Goal: Task Accomplishment & Management: Complete application form

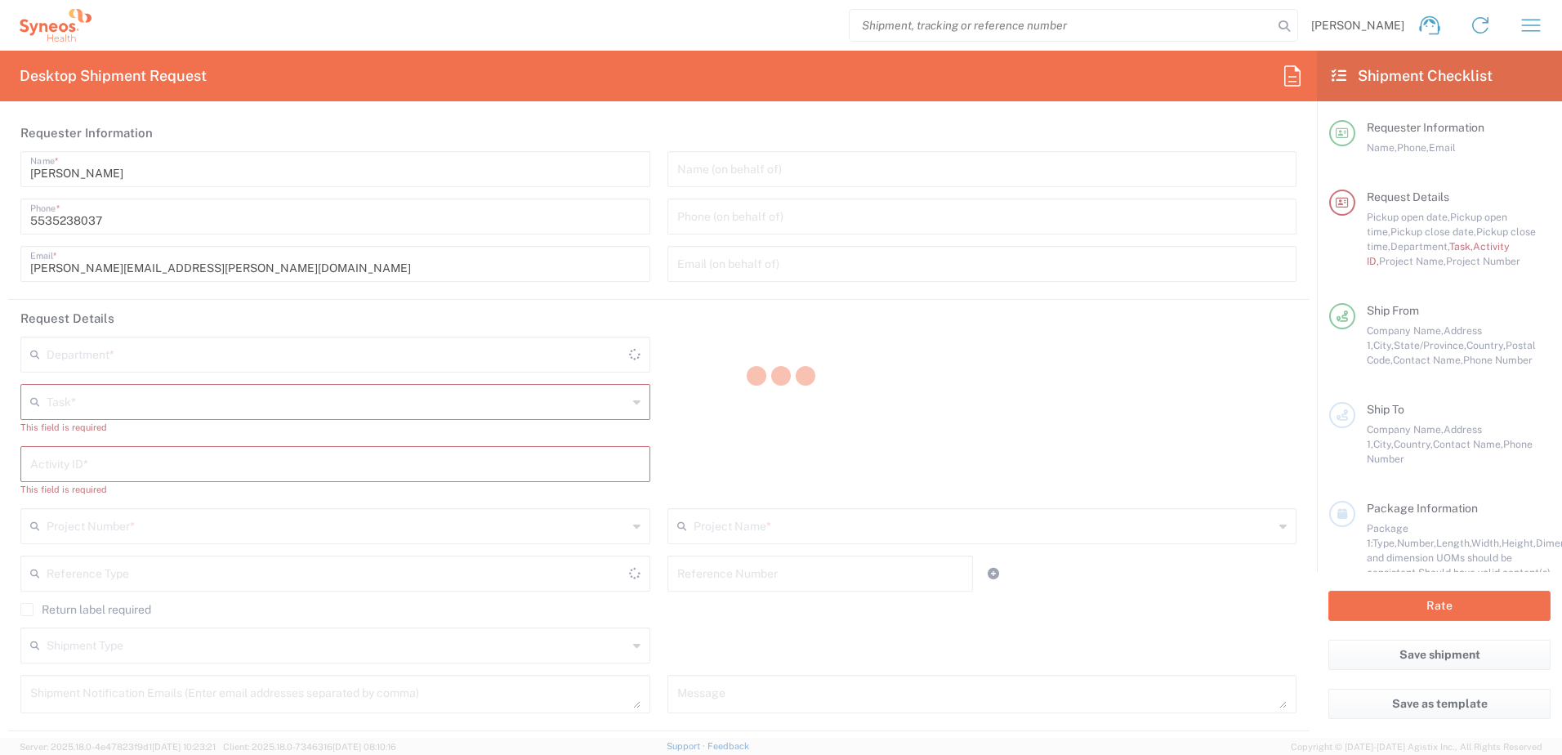
type input "4510"
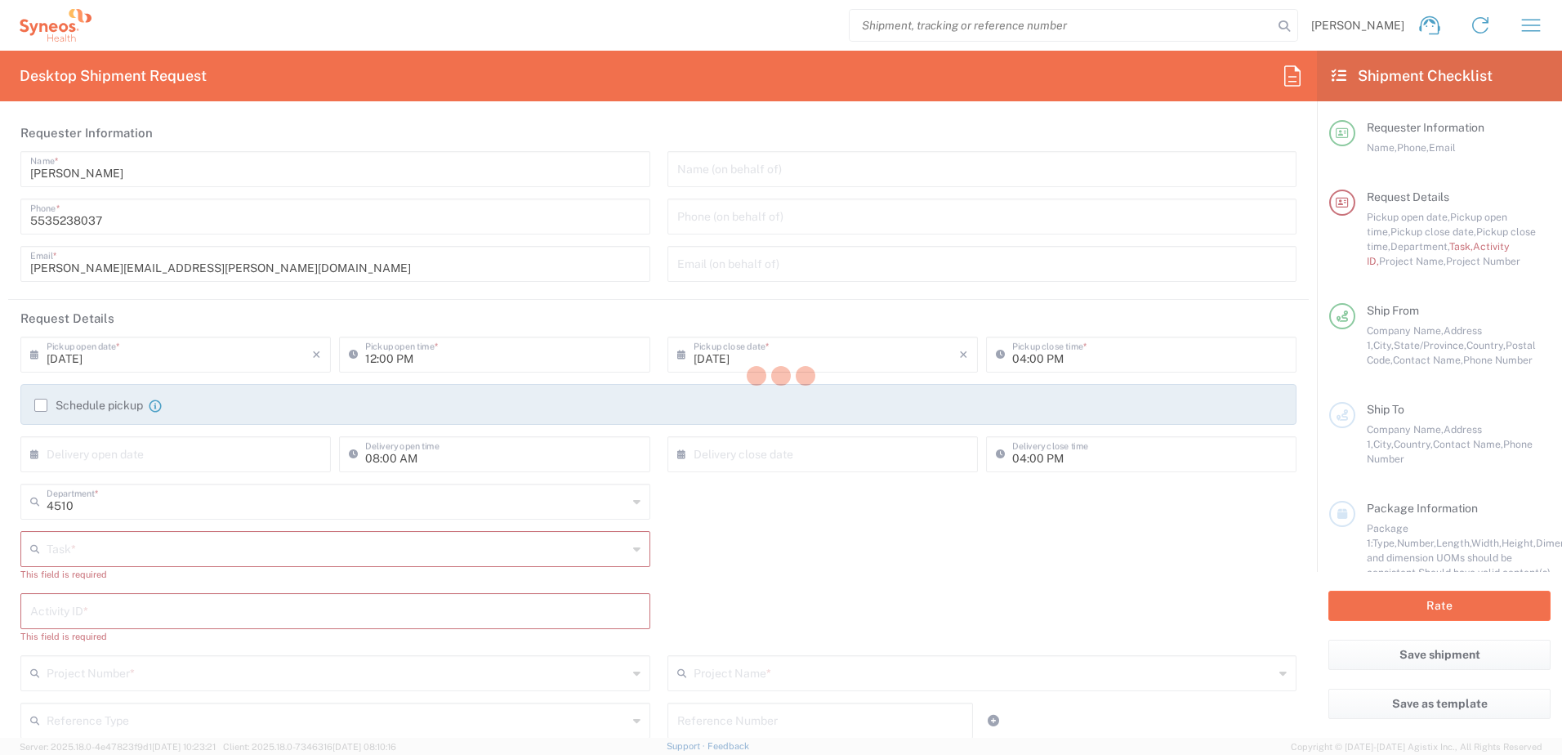
type input "[GEOGRAPHIC_DATA]"
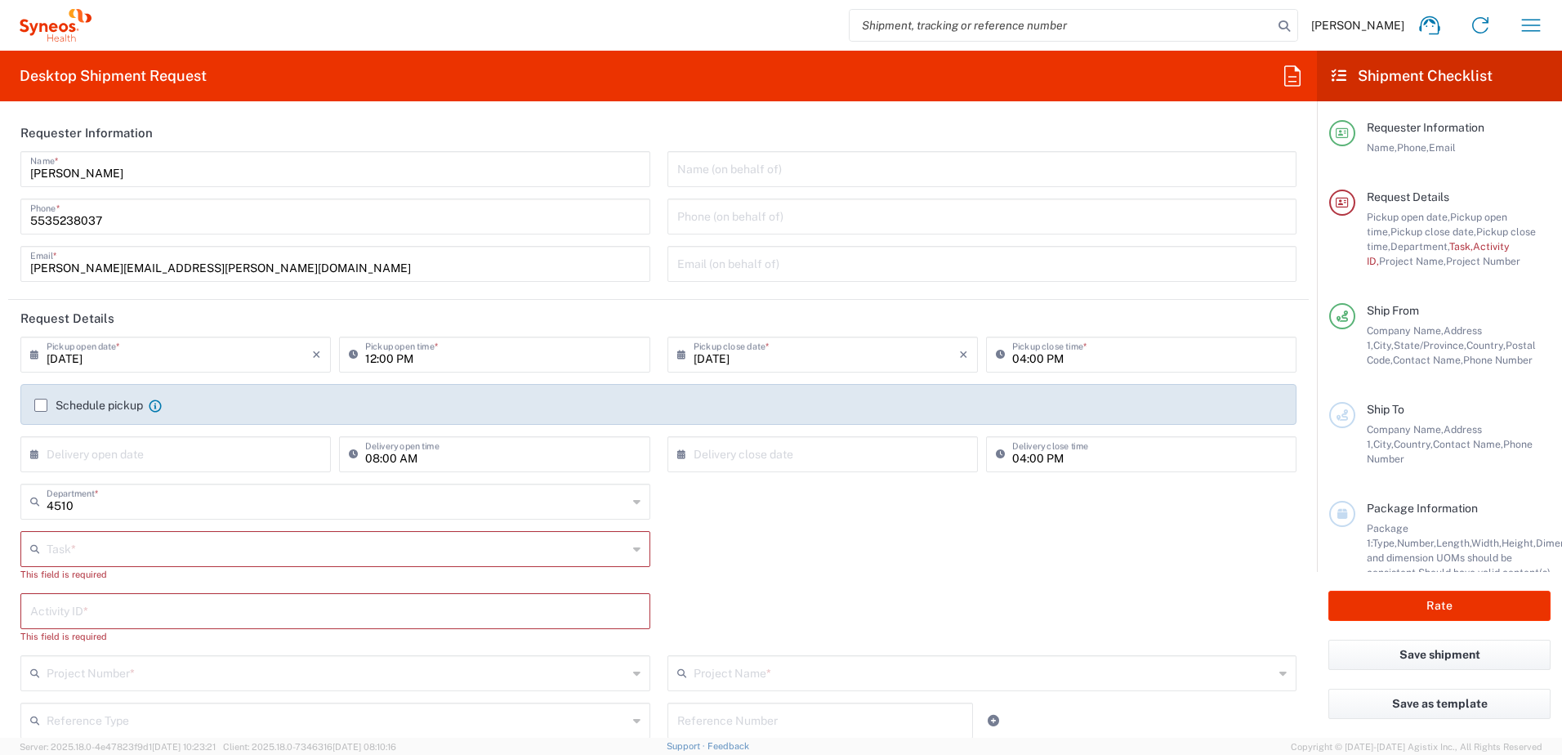
type input "INC Research Clin Svcs [GEOGRAPHIC_DATA]"
click at [543, 560] on input "text" at bounding box center [337, 547] width 581 height 29
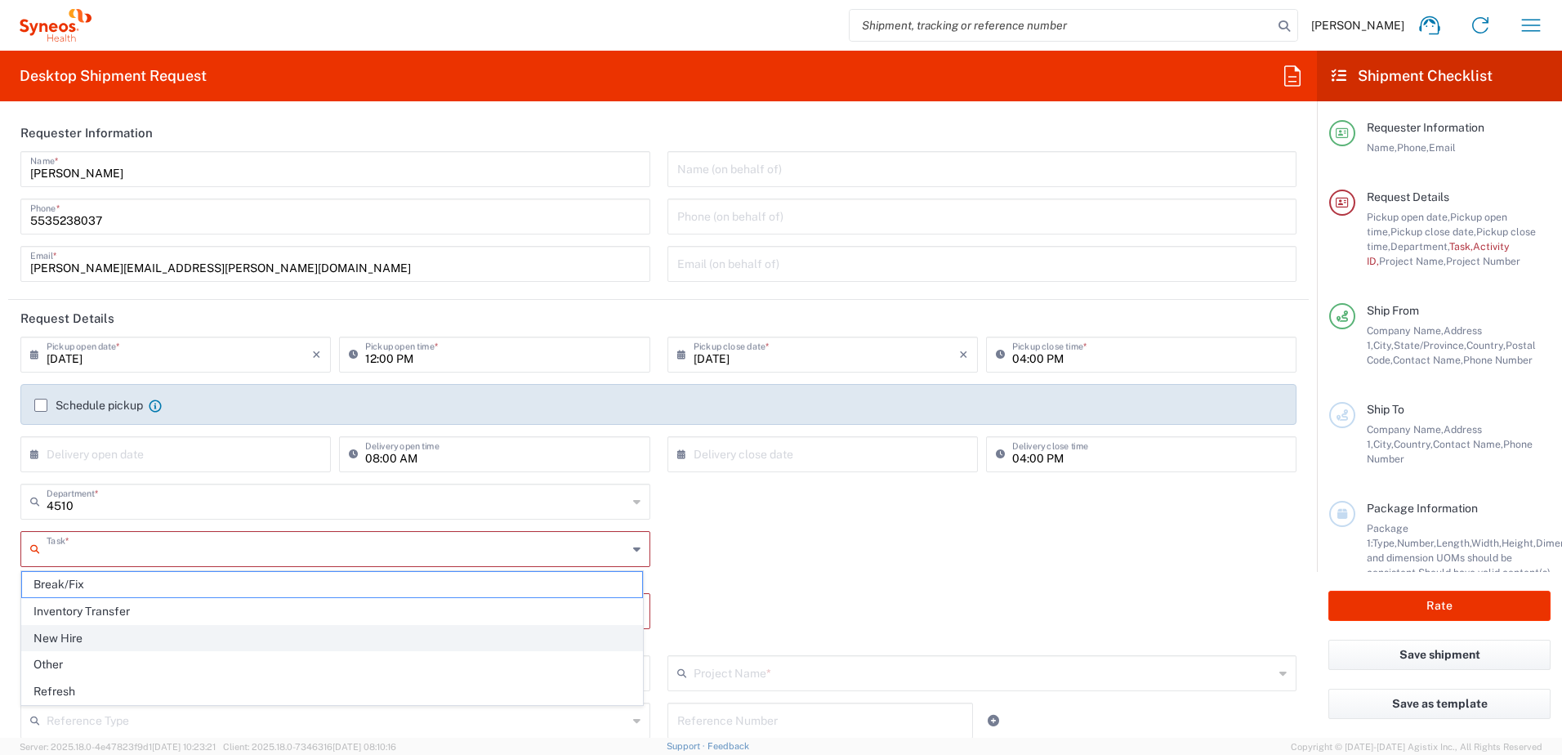
click at [271, 631] on span "New Hire" at bounding box center [332, 638] width 620 height 25
type input "New Hire"
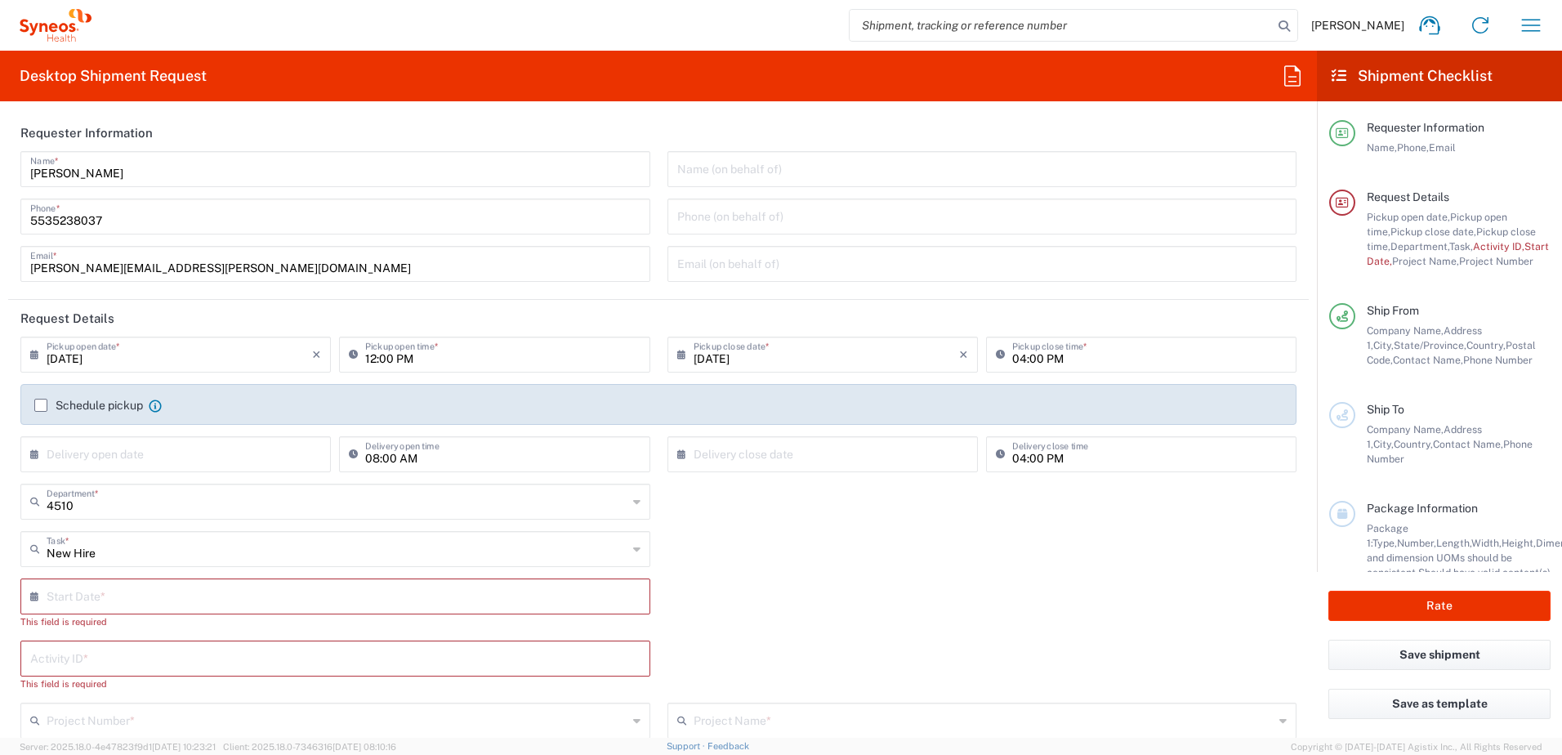
drag, startPoint x: 37, startPoint y: 401, endPoint x: 112, endPoint y: 475, distance: 105.7
click at [37, 401] on label "Schedule pickup" at bounding box center [88, 405] width 109 height 13
click at [41, 405] on input "Schedule pickup" at bounding box center [41, 405] width 0 height 0
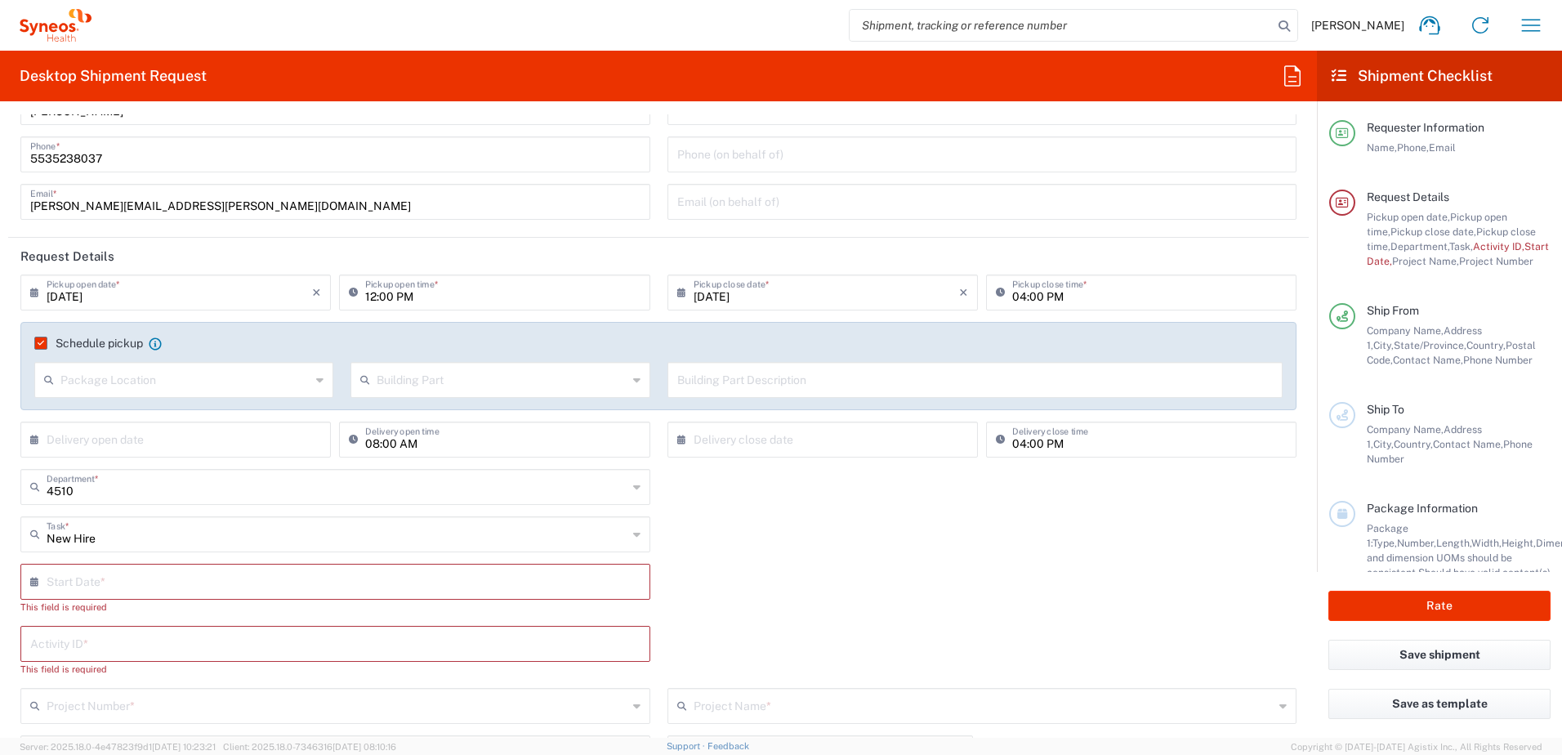
scroll to position [82, 0]
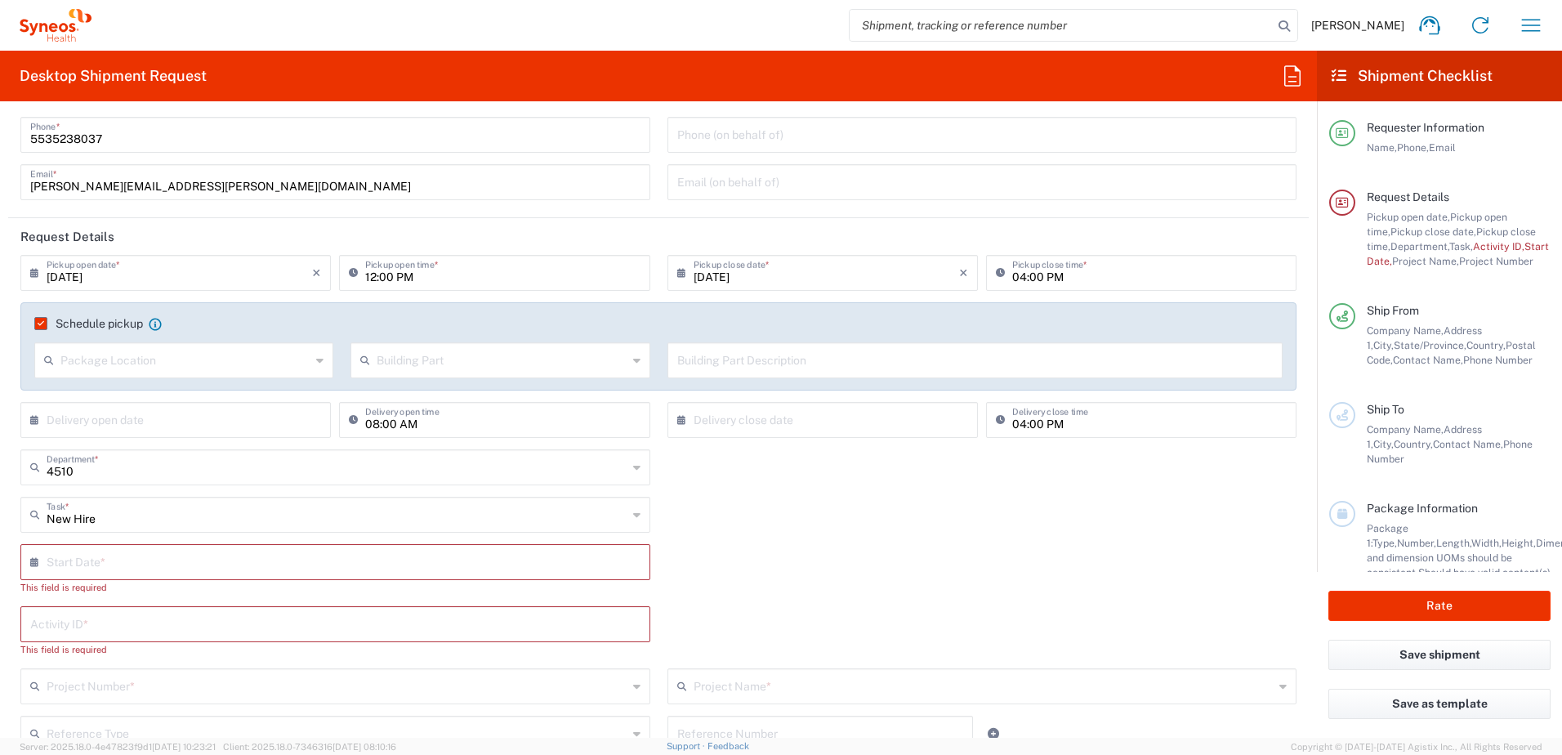
click at [291, 559] on input "text" at bounding box center [339, 560] width 585 height 29
click at [291, 662] on span "8" at bounding box center [289, 663] width 25 height 23
type input "[DATE]"
click at [285, 614] on input "text" at bounding box center [335, 608] width 610 height 29
paste input "SCTASK2692981"
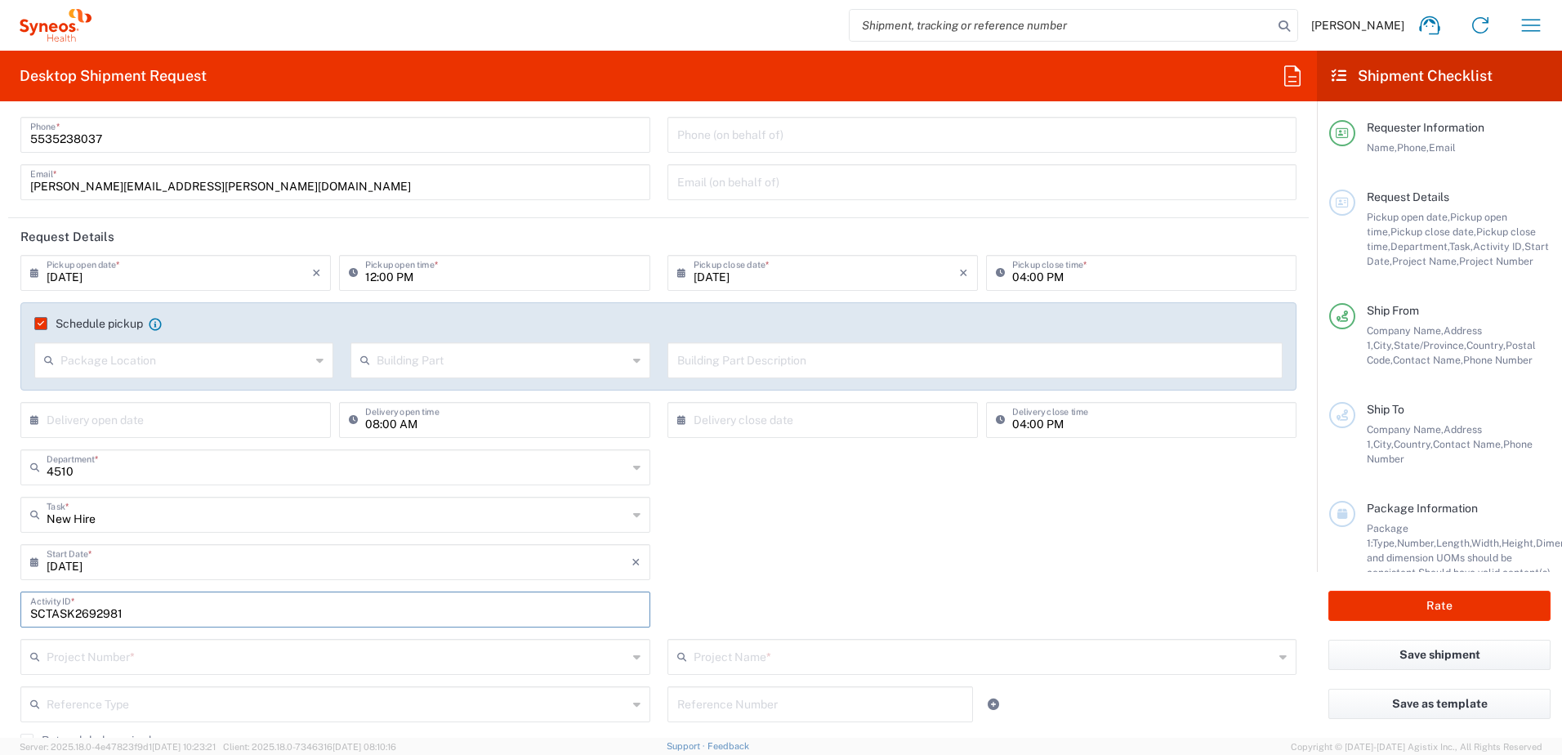
type input "SCTASK2692981"
click at [852, 546] on div "[DATE] × Start Date * Cancel Apply" at bounding box center [658, 567] width 1293 height 47
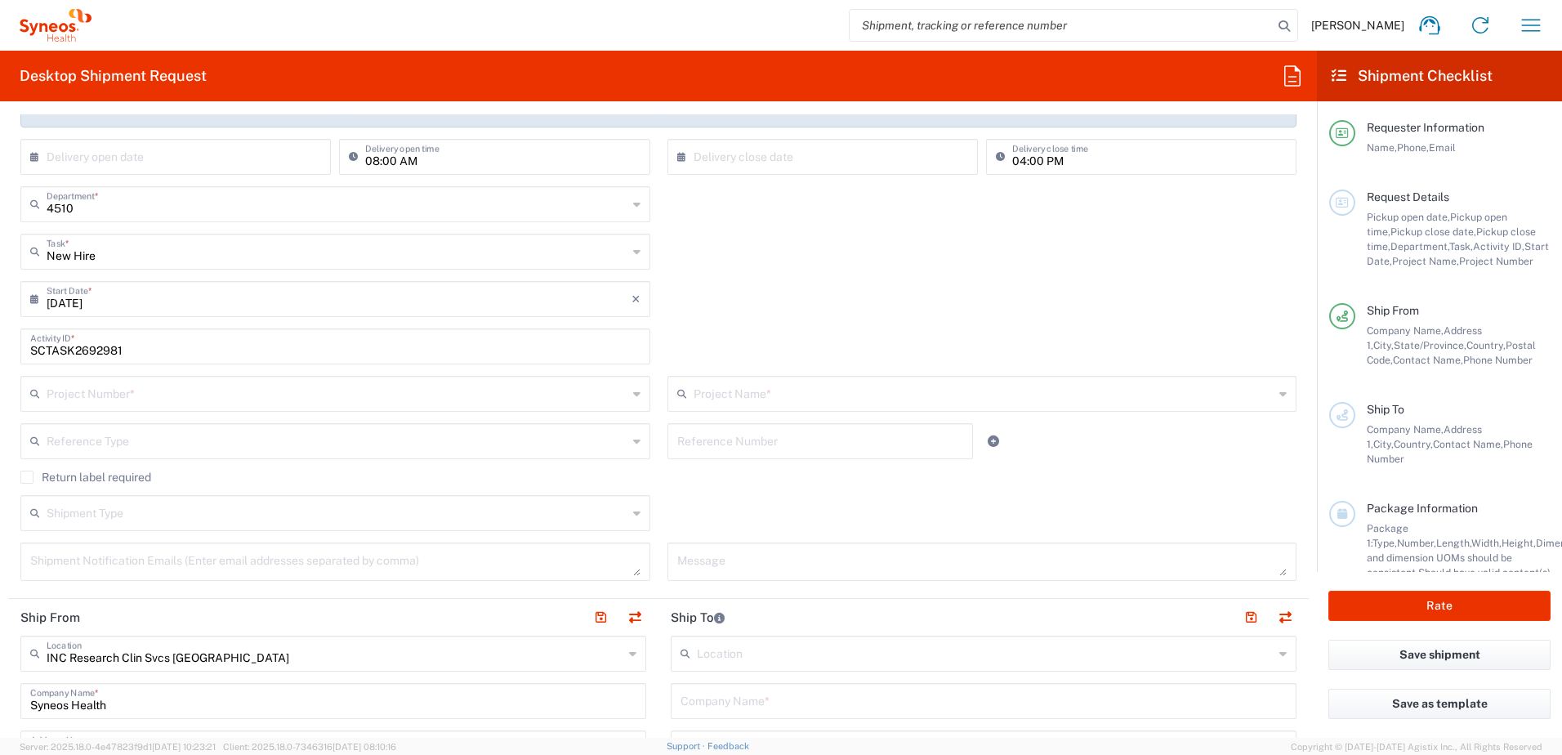
scroll to position [408, 0]
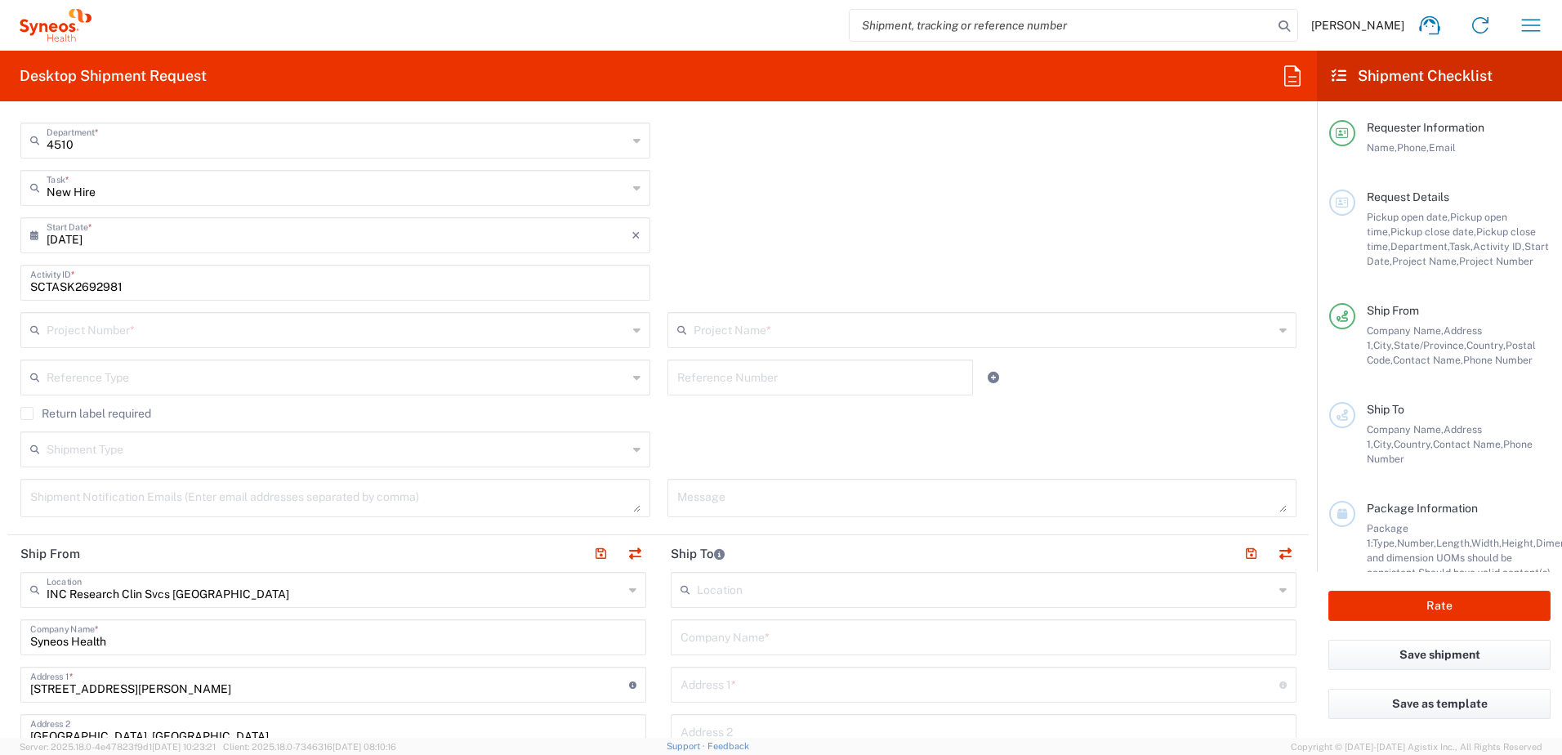
click at [155, 310] on div "SCTASK2692981 Activity ID *" at bounding box center [335, 288] width 647 height 47
click at [164, 323] on input "text" at bounding box center [337, 328] width 581 height 29
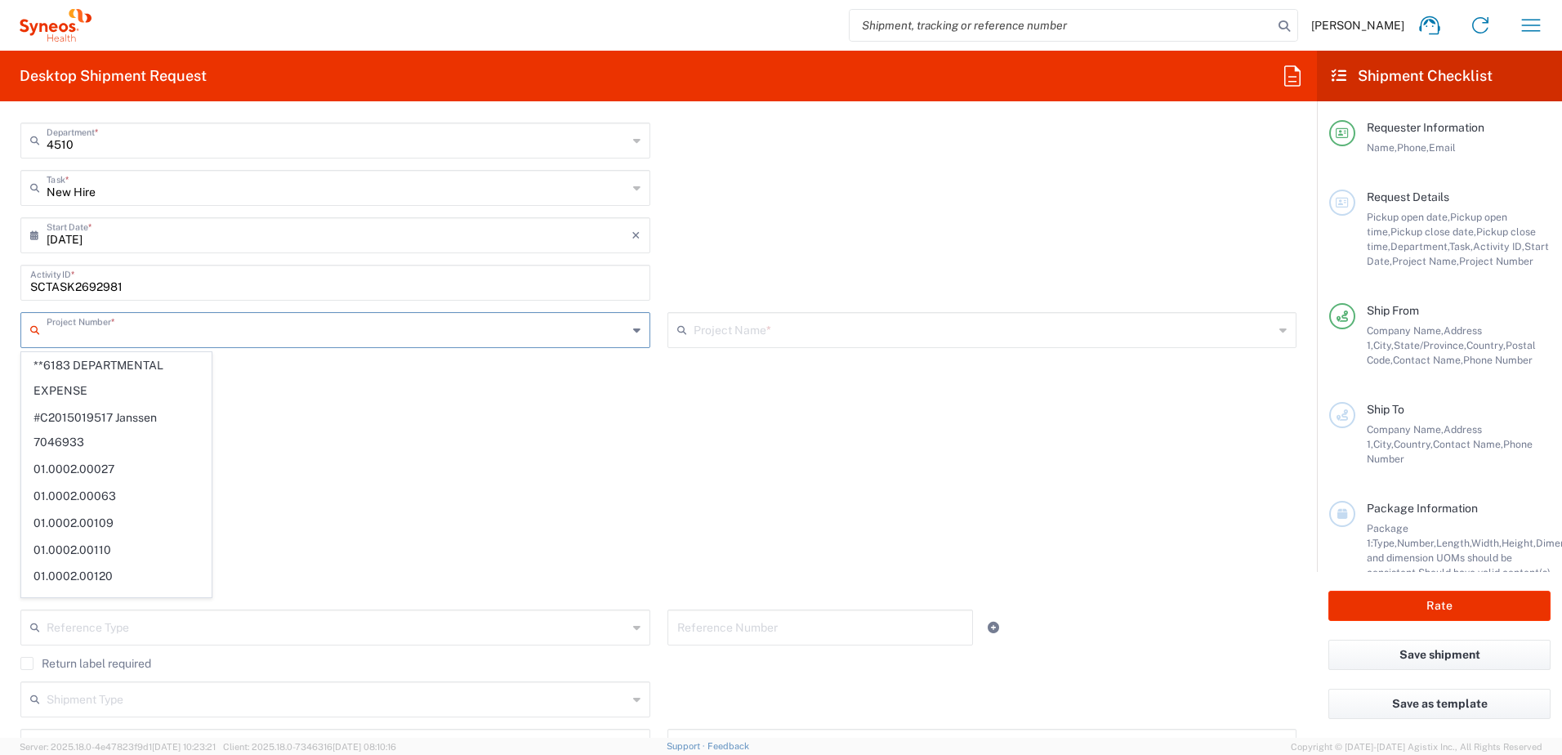
click at [205, 333] on input "text" at bounding box center [337, 328] width 581 height 29
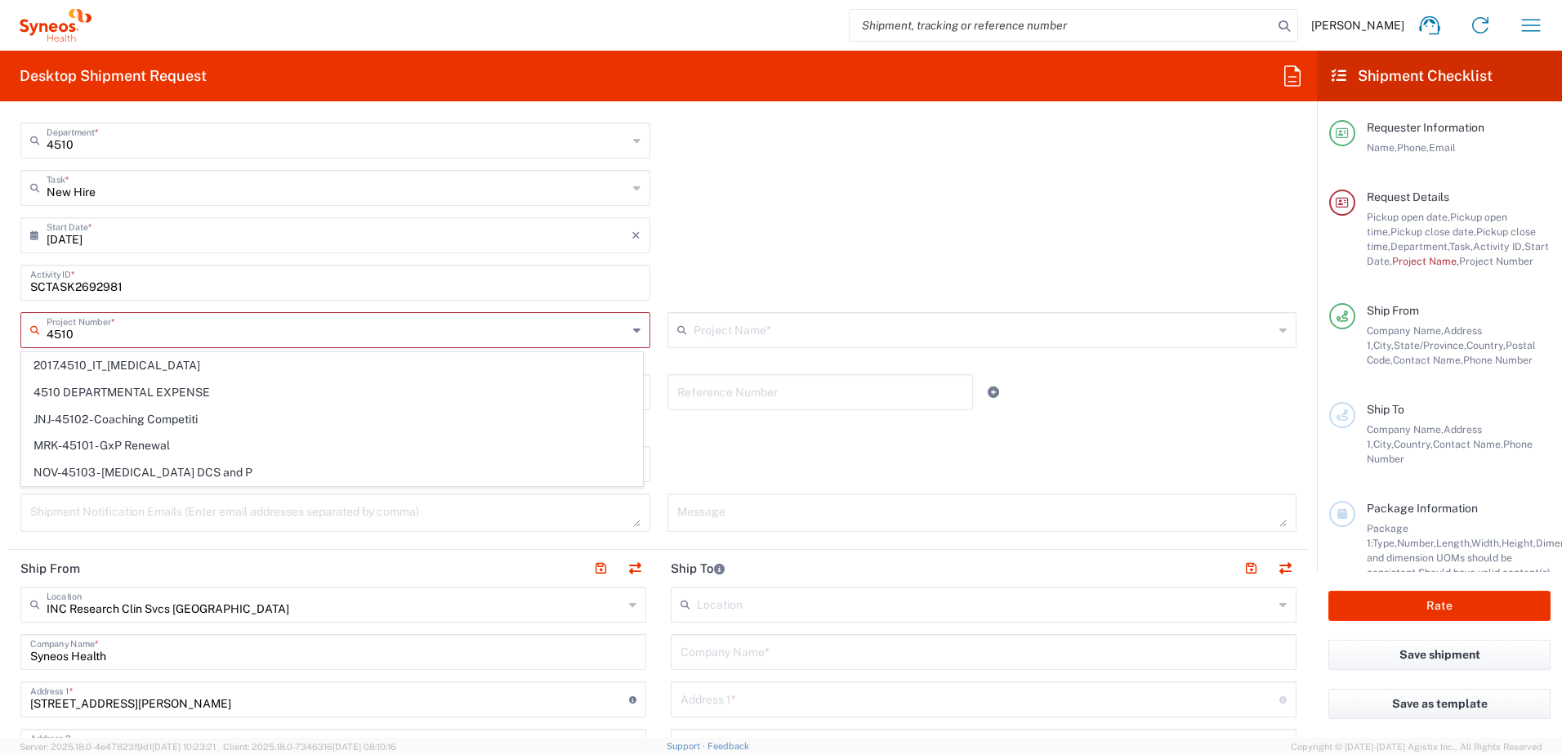
click at [185, 395] on span "4510 DEPARTMENTAL EXPENSE" at bounding box center [332, 392] width 620 height 25
type input "4510 DEPARTMENTAL EXPENSE"
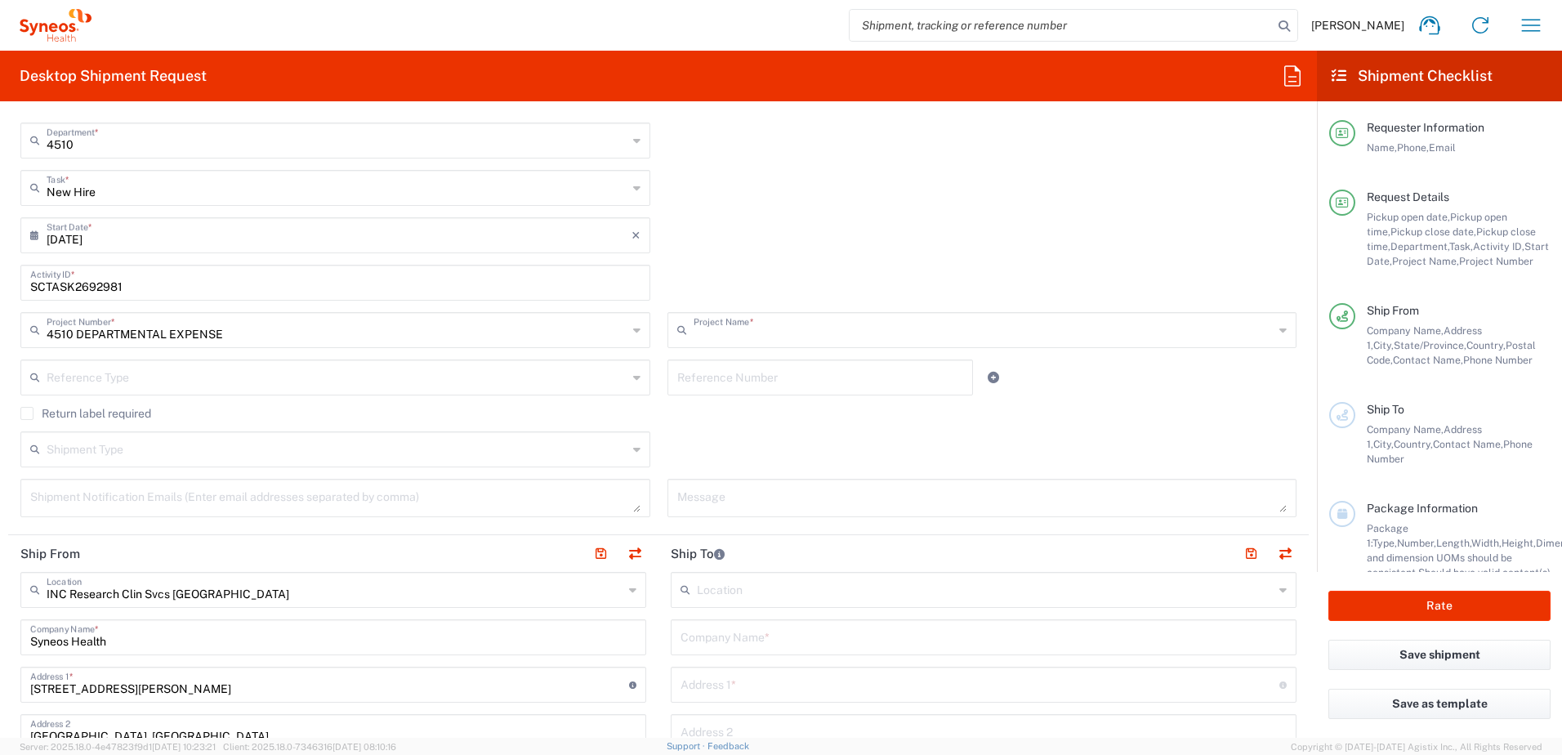
type input "4510 DEPARTMENTAL EXPENSE"
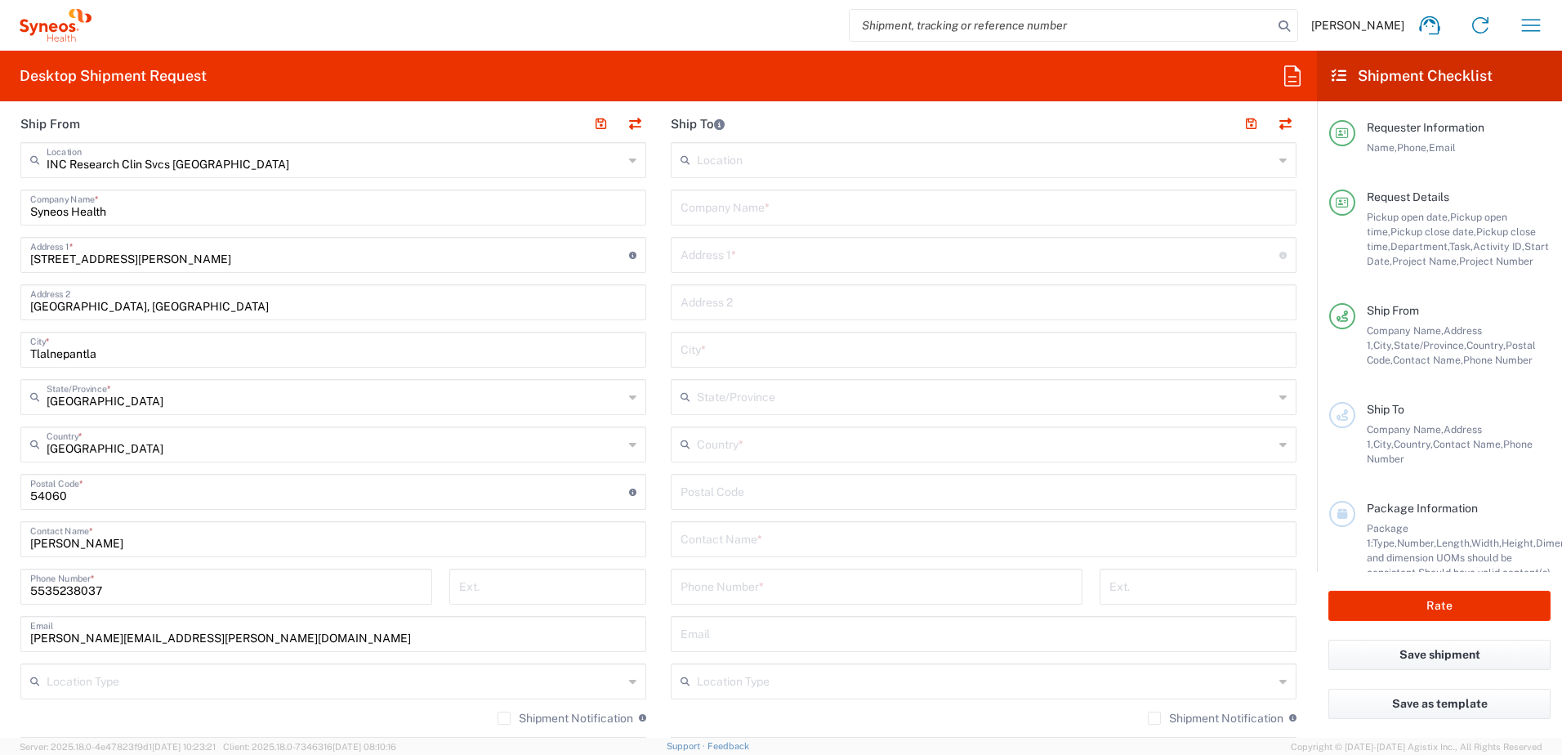
scroll to position [899, 0]
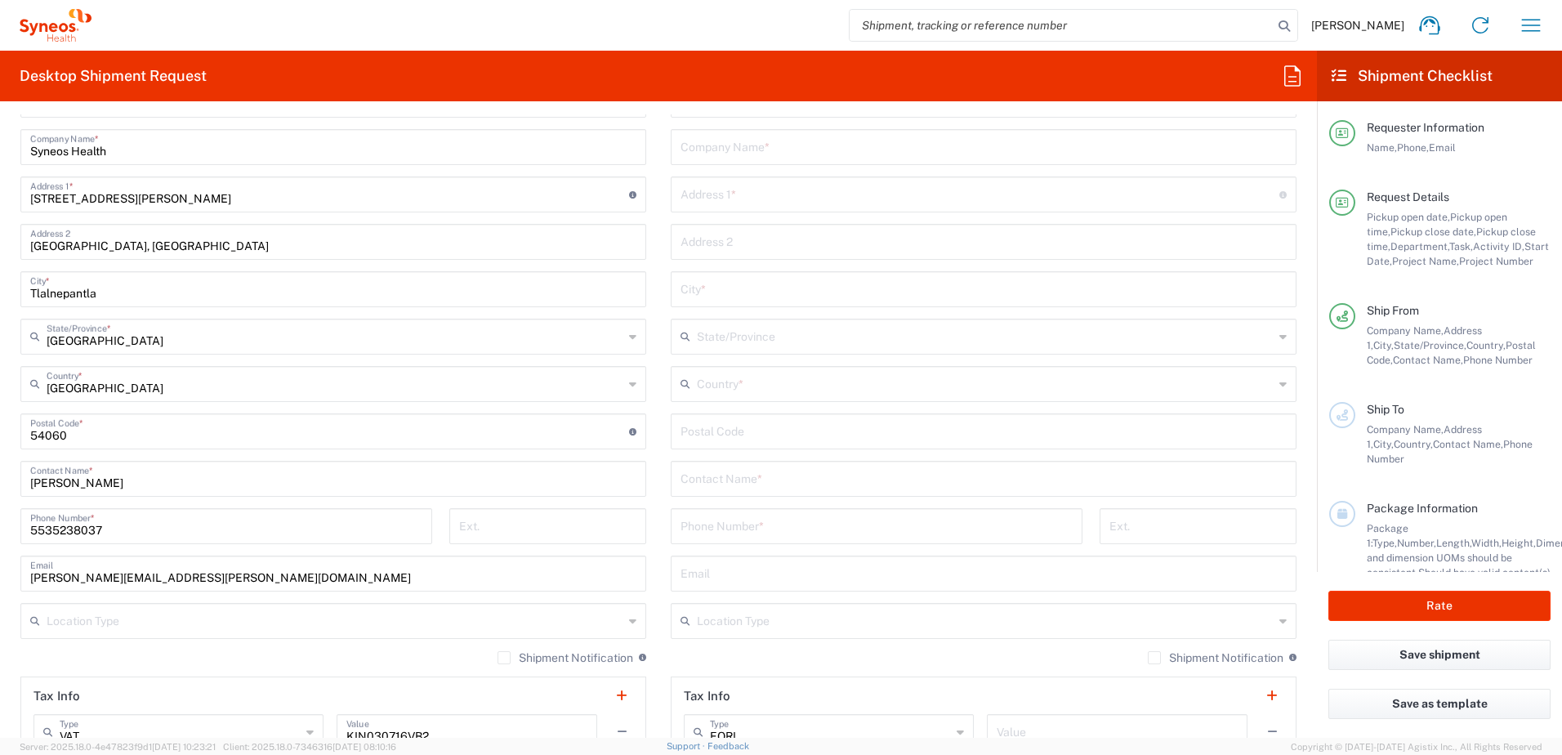
click at [812, 437] on input "undefined" at bounding box center [983, 430] width 606 height 29
paste input "44700"
type input "44700"
click at [827, 386] on input "text" at bounding box center [985, 382] width 577 height 29
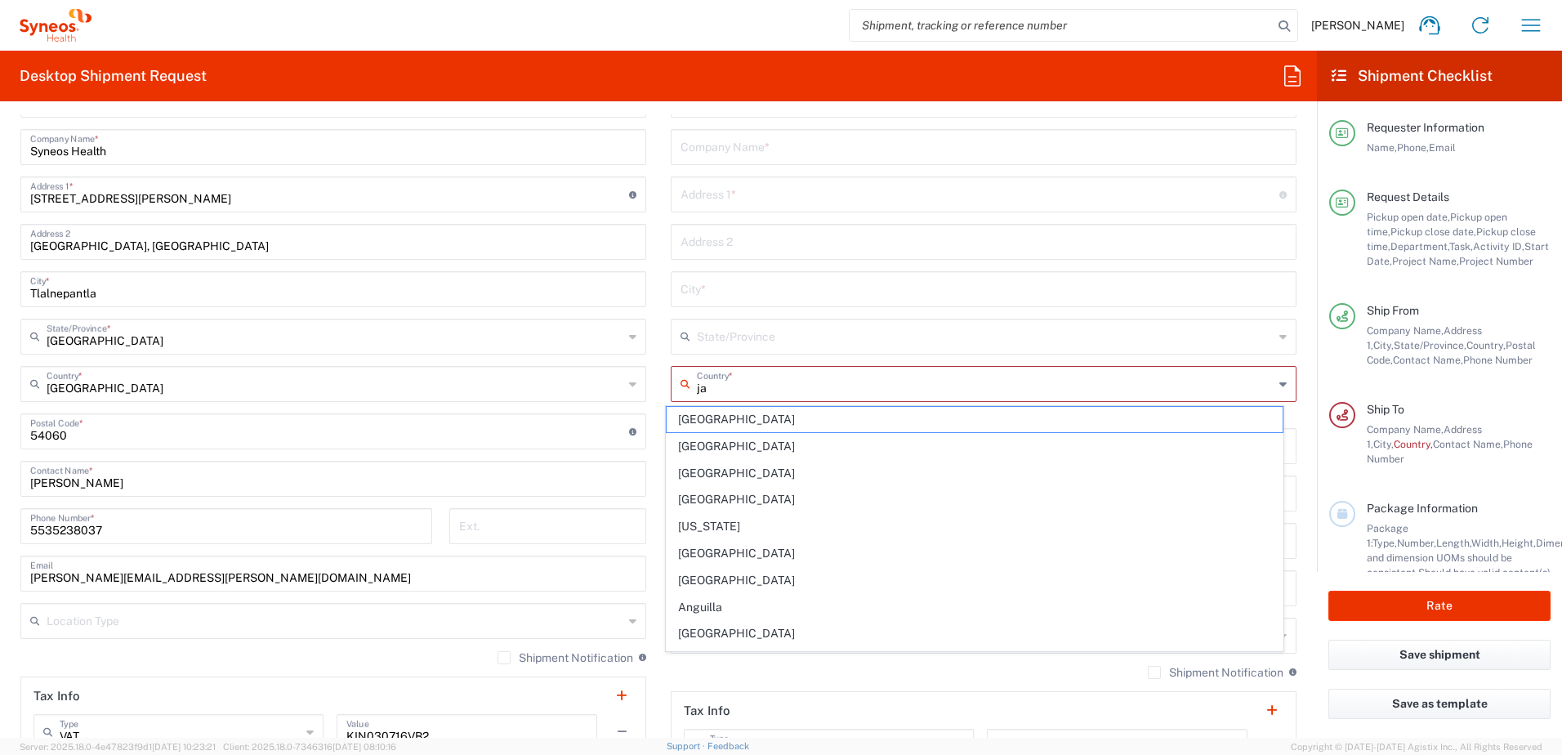
type input "j"
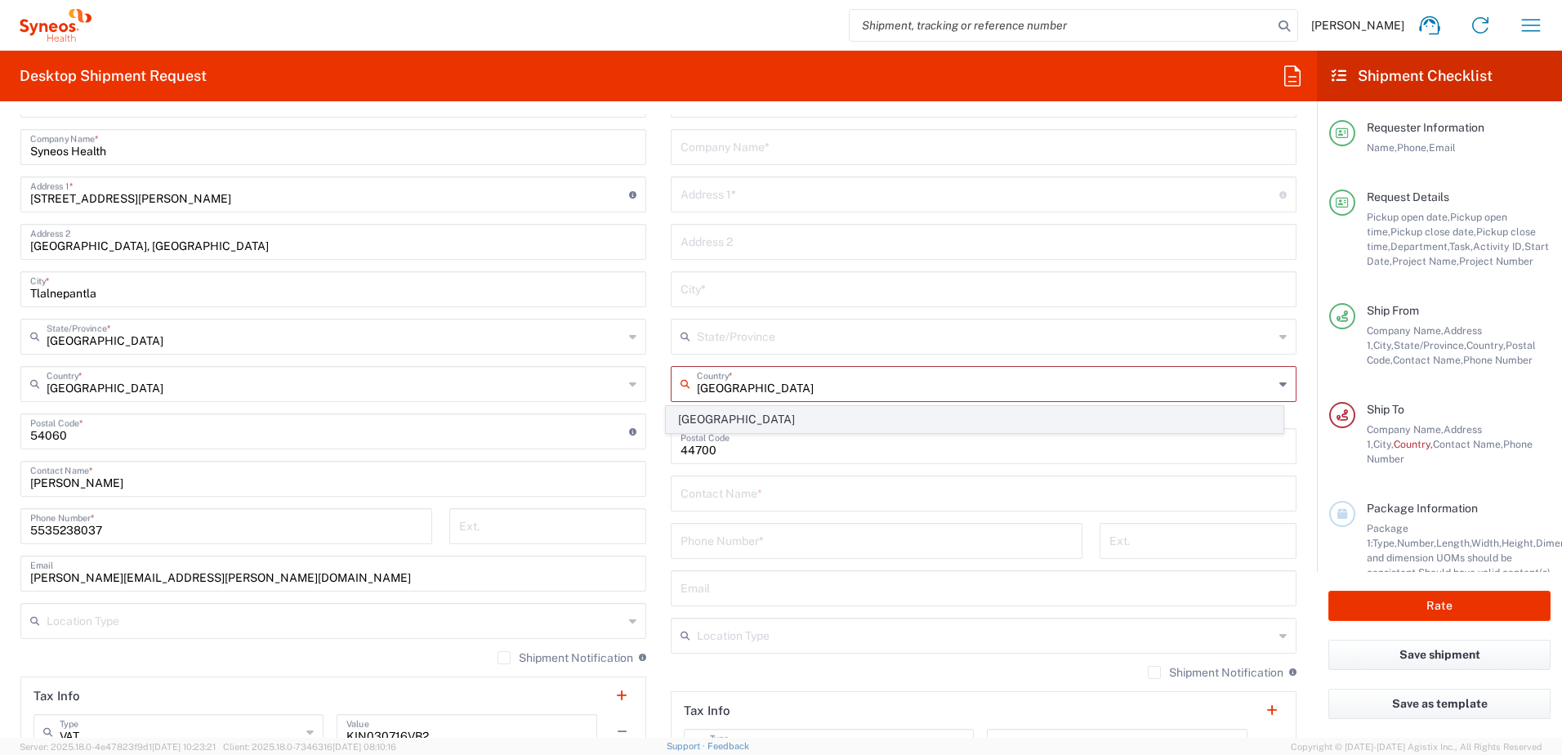
type input "[GEOGRAPHIC_DATA]"
click at [818, 408] on span "[GEOGRAPHIC_DATA]" at bounding box center [975, 419] width 617 height 25
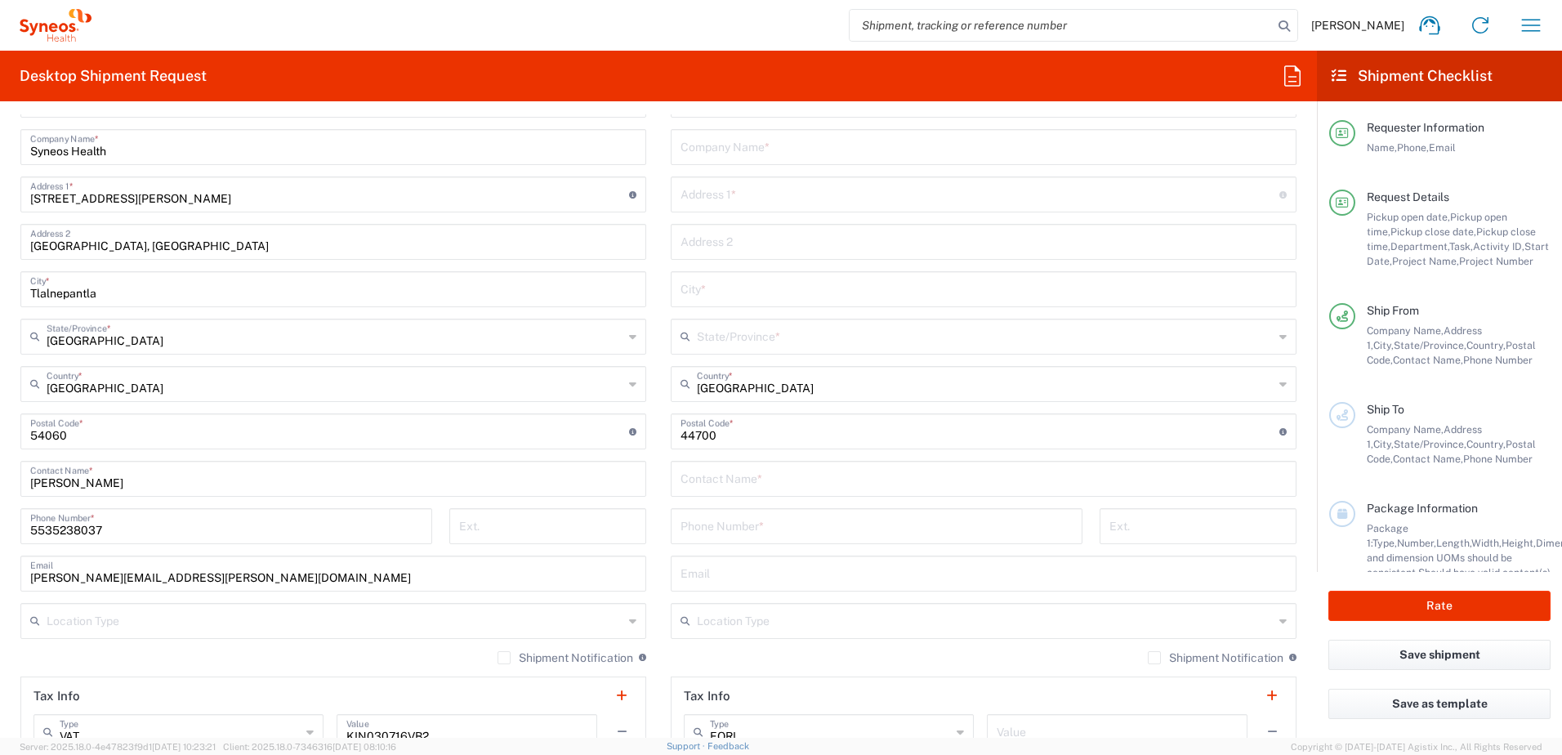
click at [831, 343] on input "text" at bounding box center [985, 335] width 577 height 29
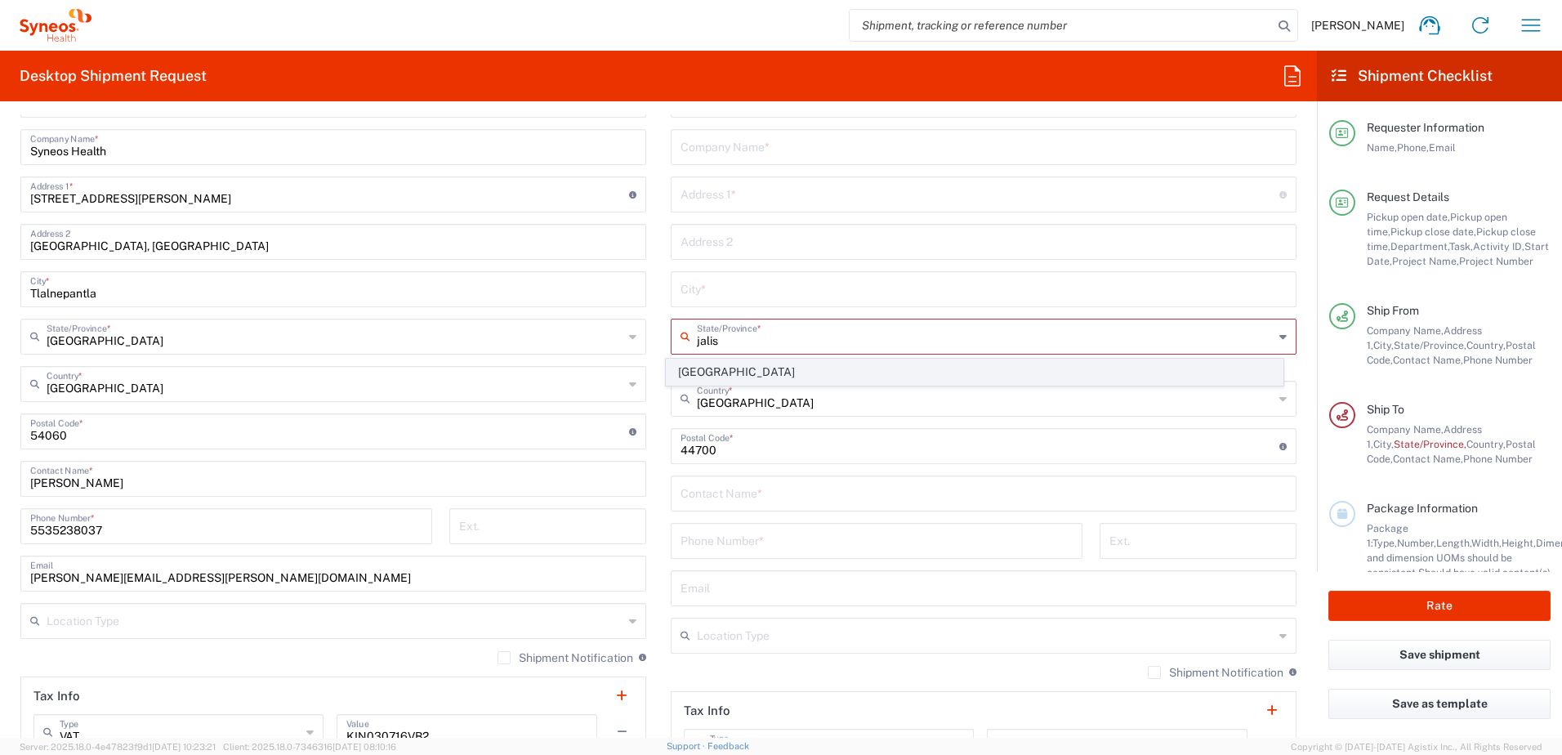
click at [832, 371] on span "[GEOGRAPHIC_DATA]" at bounding box center [975, 371] width 617 height 25
type input "[GEOGRAPHIC_DATA]"
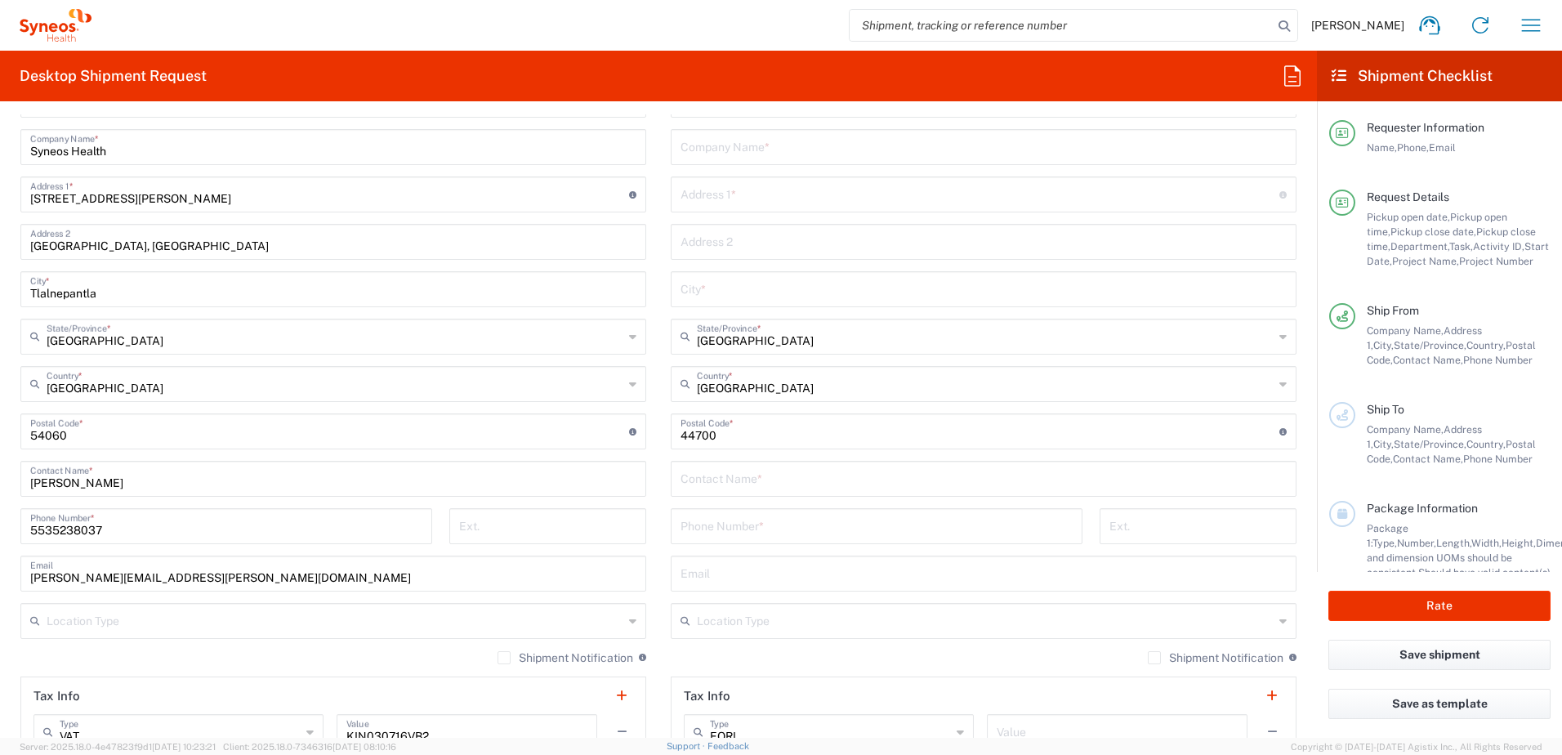
click at [837, 288] on input "text" at bounding box center [983, 288] width 606 height 29
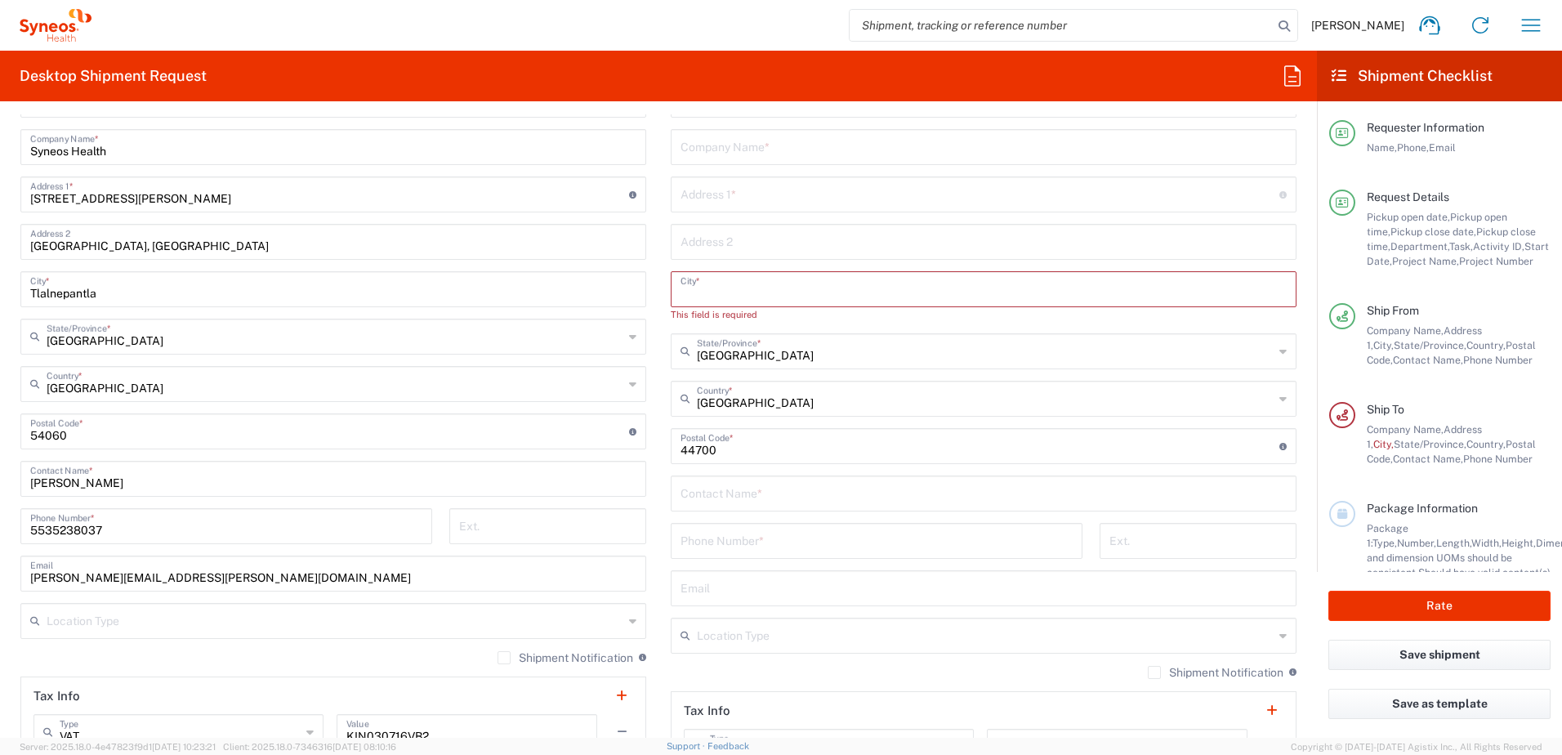
scroll to position [817, 0]
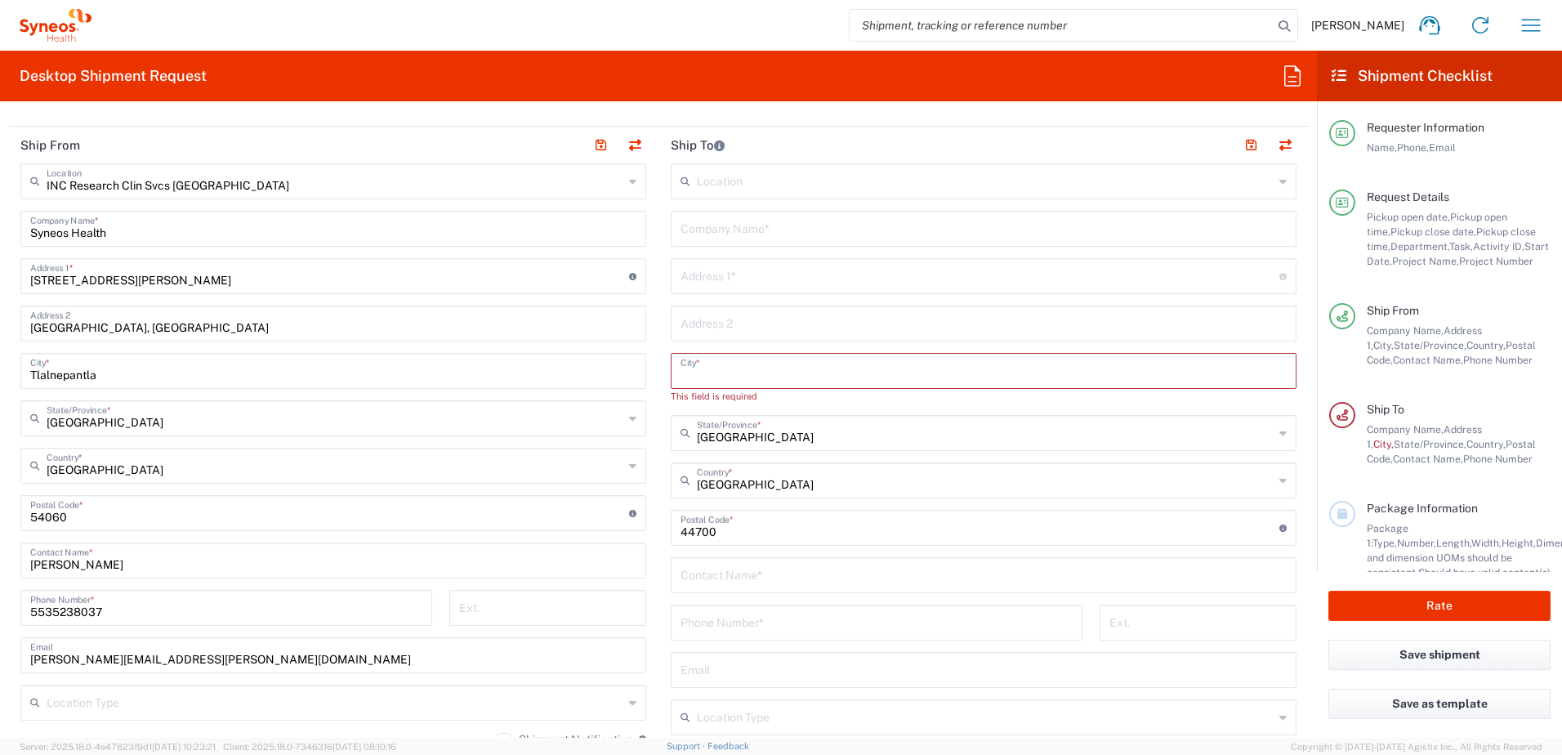
click at [785, 279] on input "text" at bounding box center [979, 275] width 599 height 29
paste input "Melodia 2645"
type input "Melodia 2645"
click at [747, 377] on input "text" at bounding box center [983, 369] width 606 height 29
click at [854, 359] on input "text" at bounding box center [983, 369] width 606 height 29
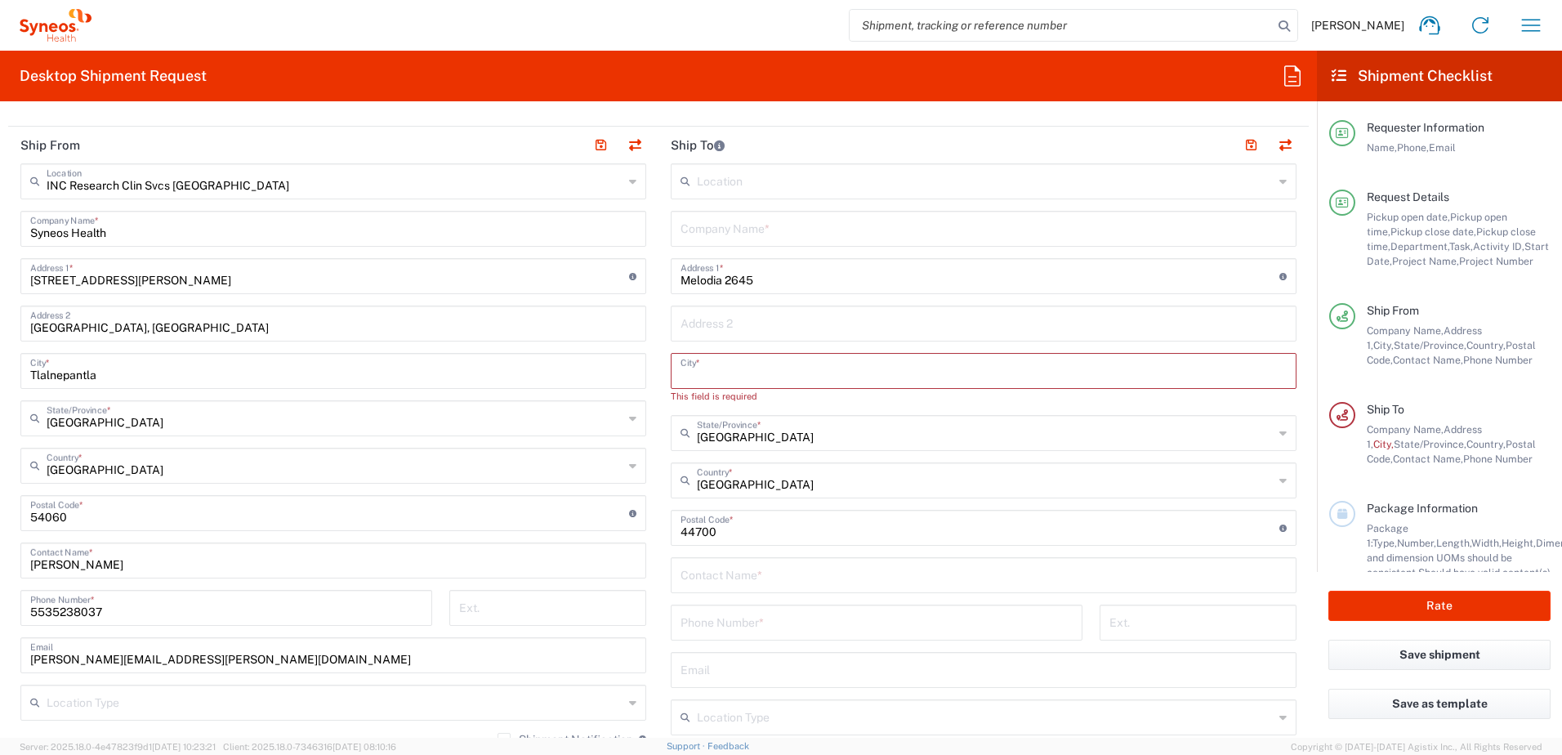
click at [865, 372] on input "text" at bounding box center [983, 369] width 606 height 29
click at [716, 361] on input "text" at bounding box center [983, 369] width 606 height 29
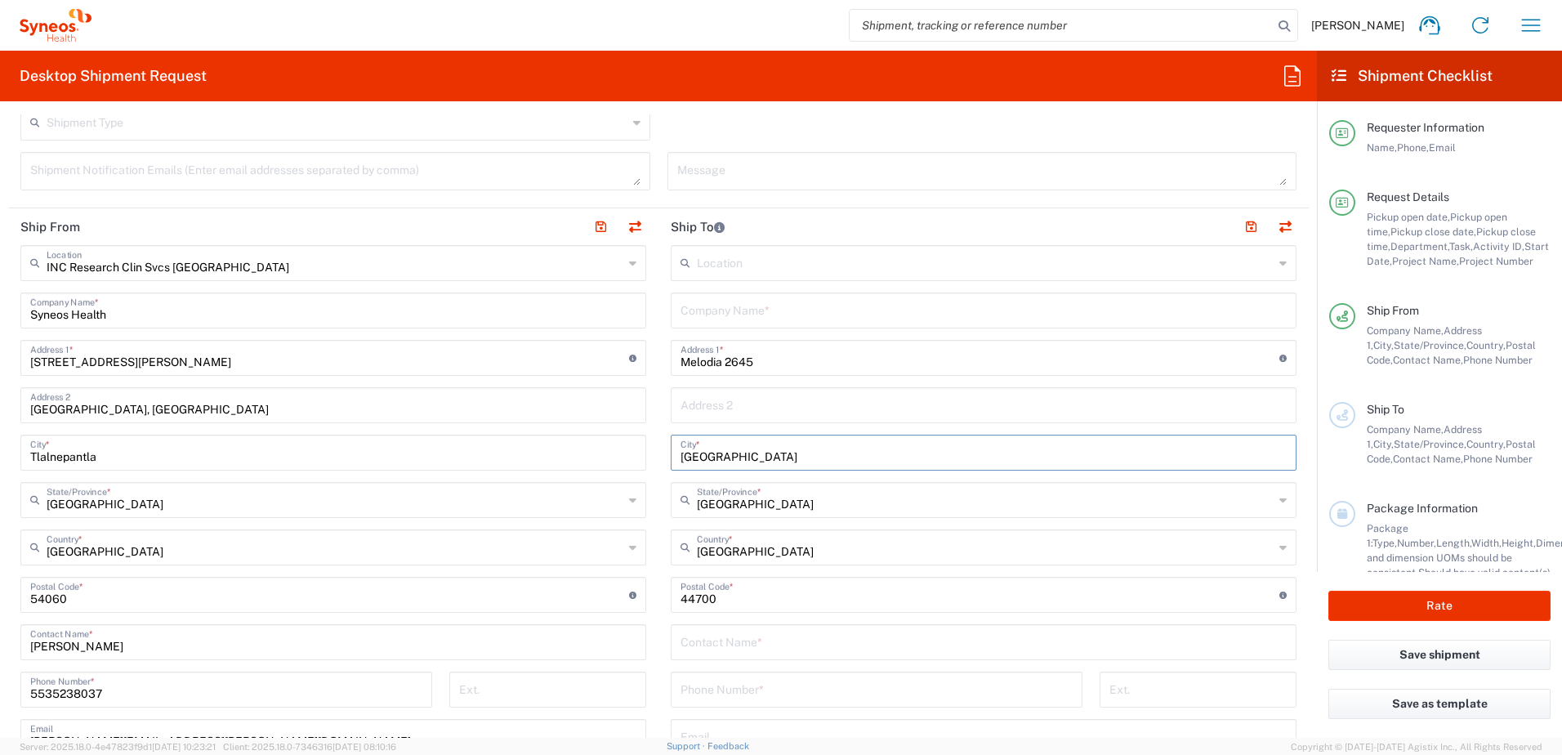
type input "[GEOGRAPHIC_DATA]"
click at [749, 320] on input "text" at bounding box center [983, 309] width 606 height 29
type input "Home"
click at [658, 401] on main "Location [PERSON_NAME] LLC-[GEOGRAPHIC_DATA] [GEOGRAPHIC_DATA] [GEOGRAPHIC_DATA…" at bounding box center [983, 588] width 650 height 686
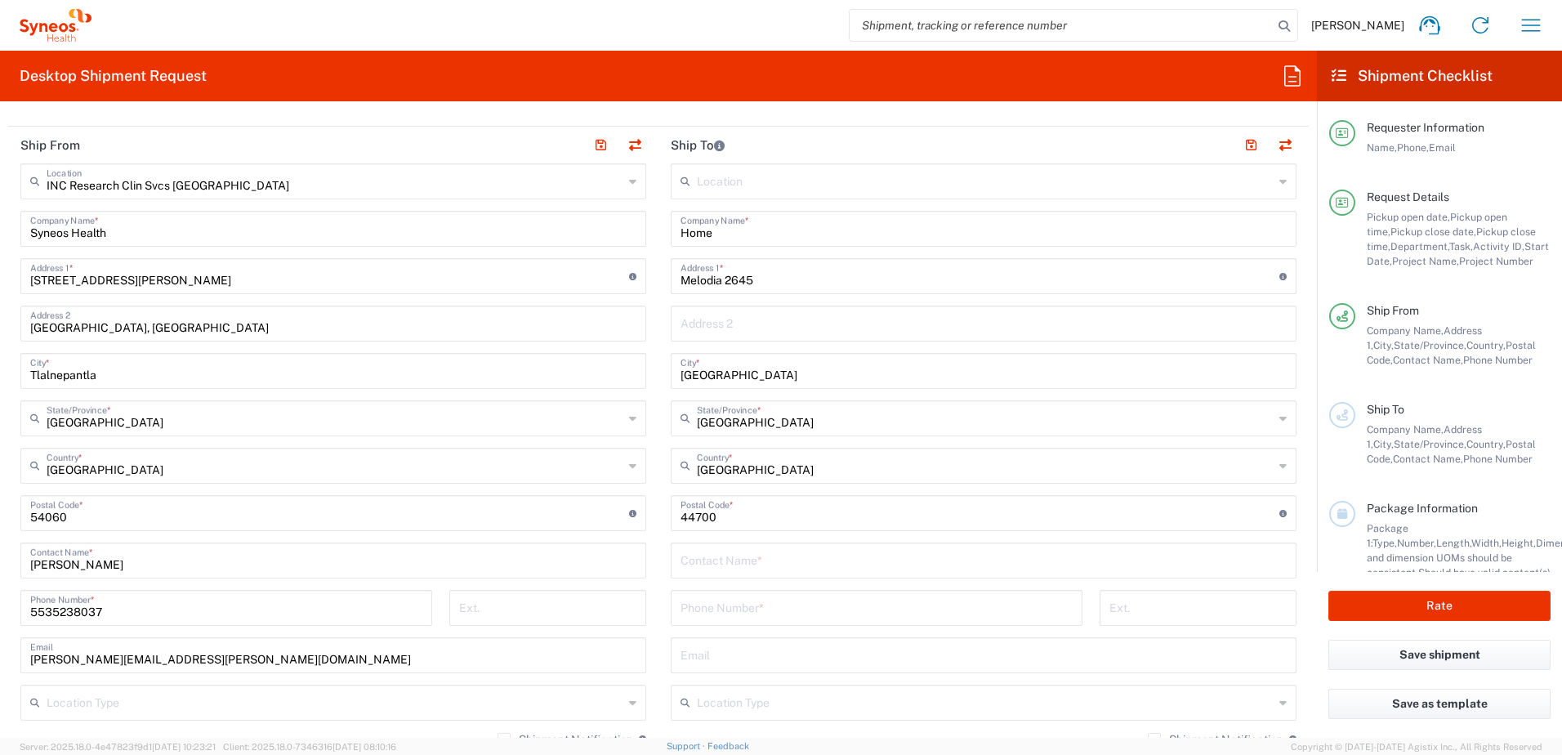
scroll to position [980, 0]
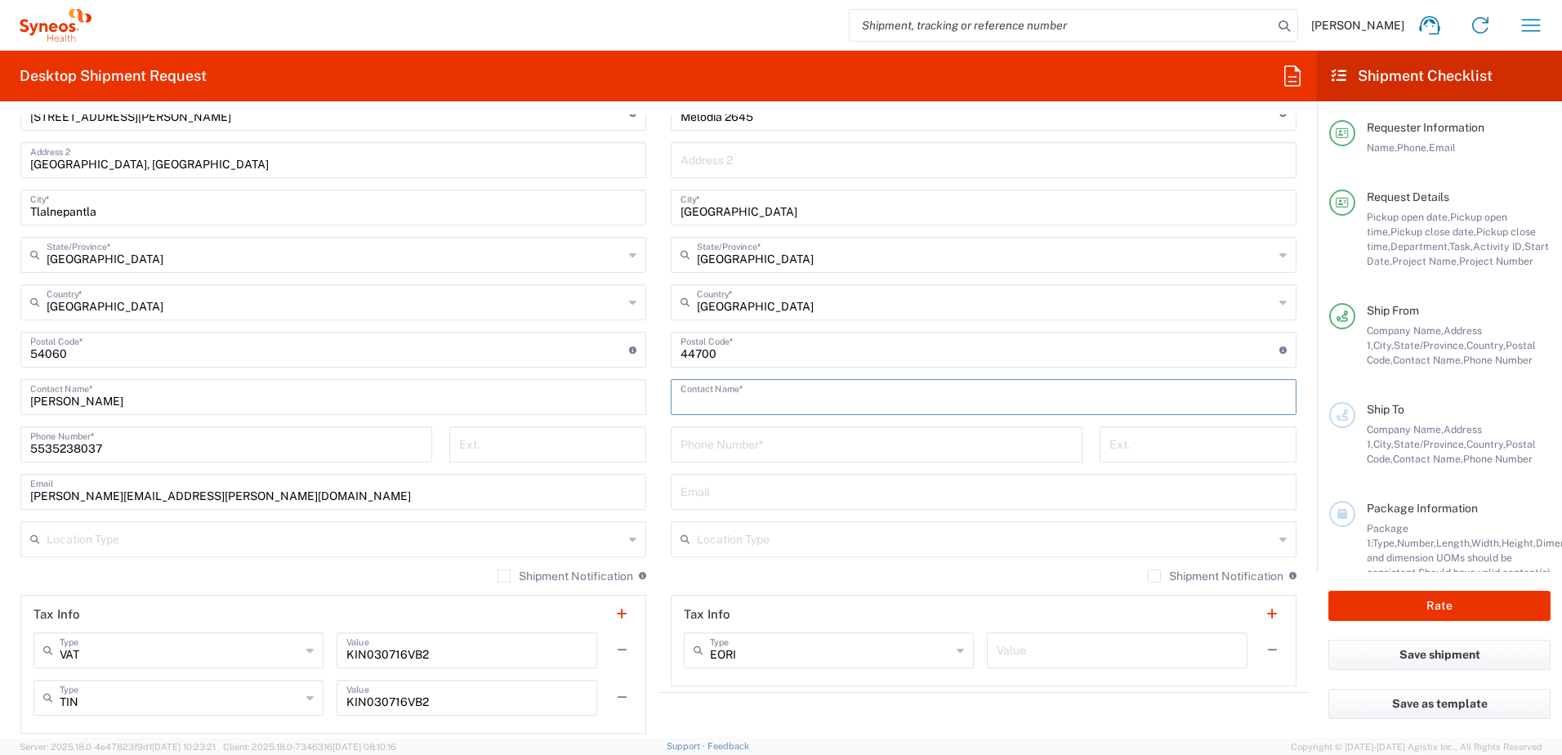
click at [778, 403] on input "text" at bounding box center [983, 395] width 606 height 29
type input "[PERSON_NAME]"
click at [782, 421] on div "Location [PERSON_NAME] LLC-[GEOGRAPHIC_DATA] [GEOGRAPHIC_DATA] [GEOGRAPHIC_DATA…" at bounding box center [984, 343] width 626 height 686
click at [782, 438] on input "tel" at bounding box center [876, 443] width 392 height 29
click at [790, 454] on input "tel" at bounding box center [876, 443] width 392 height 29
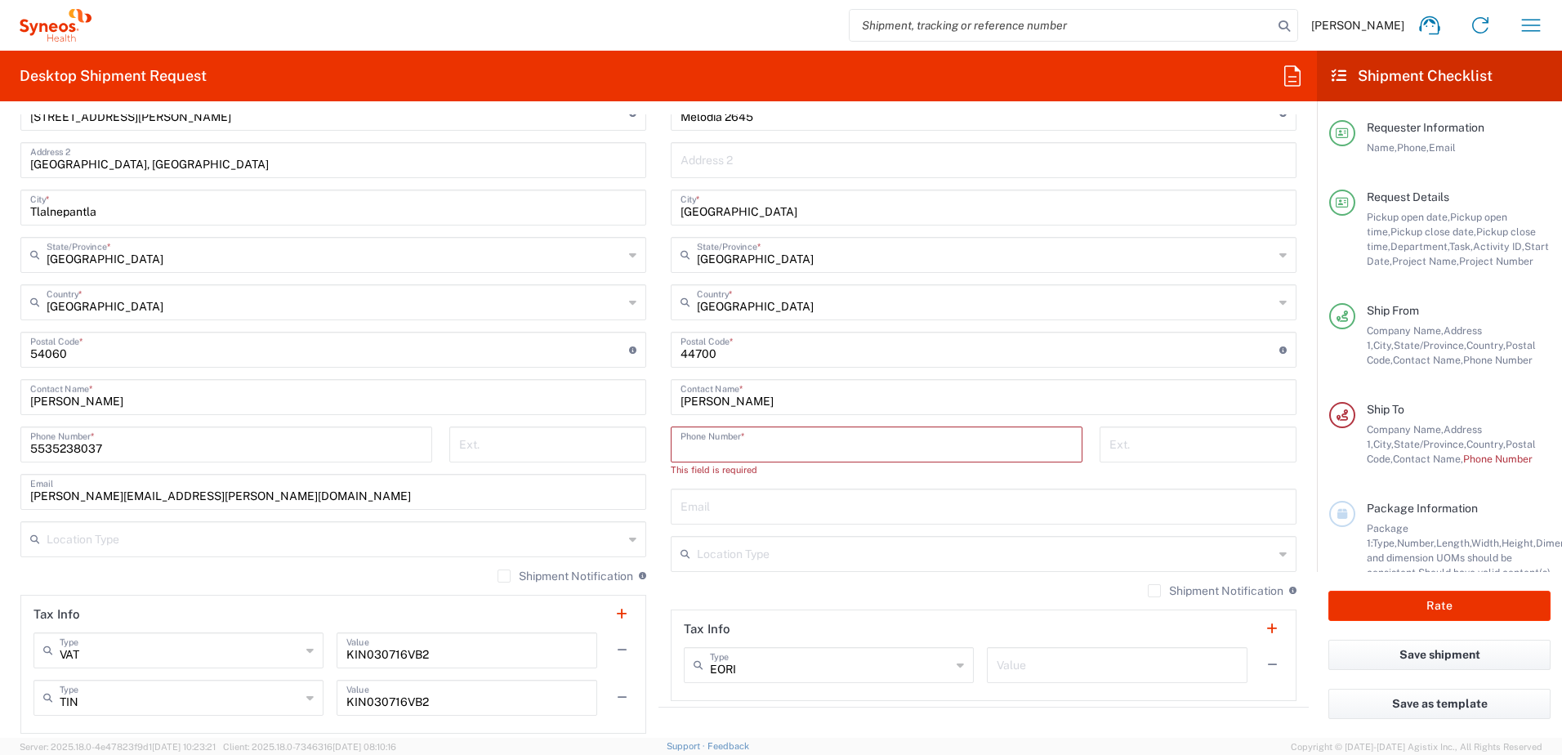
click at [708, 448] on input "tel" at bounding box center [876, 443] width 392 height 29
paste input "[EMAIL_ADDRESS][DOMAIN_NAME]"
type input "[EMAIL_ADDRESS][DOMAIN_NAME]"
click at [818, 511] on input "text" at bounding box center [983, 505] width 606 height 29
paste input "[EMAIL_ADDRESS][DOMAIN_NAME]"
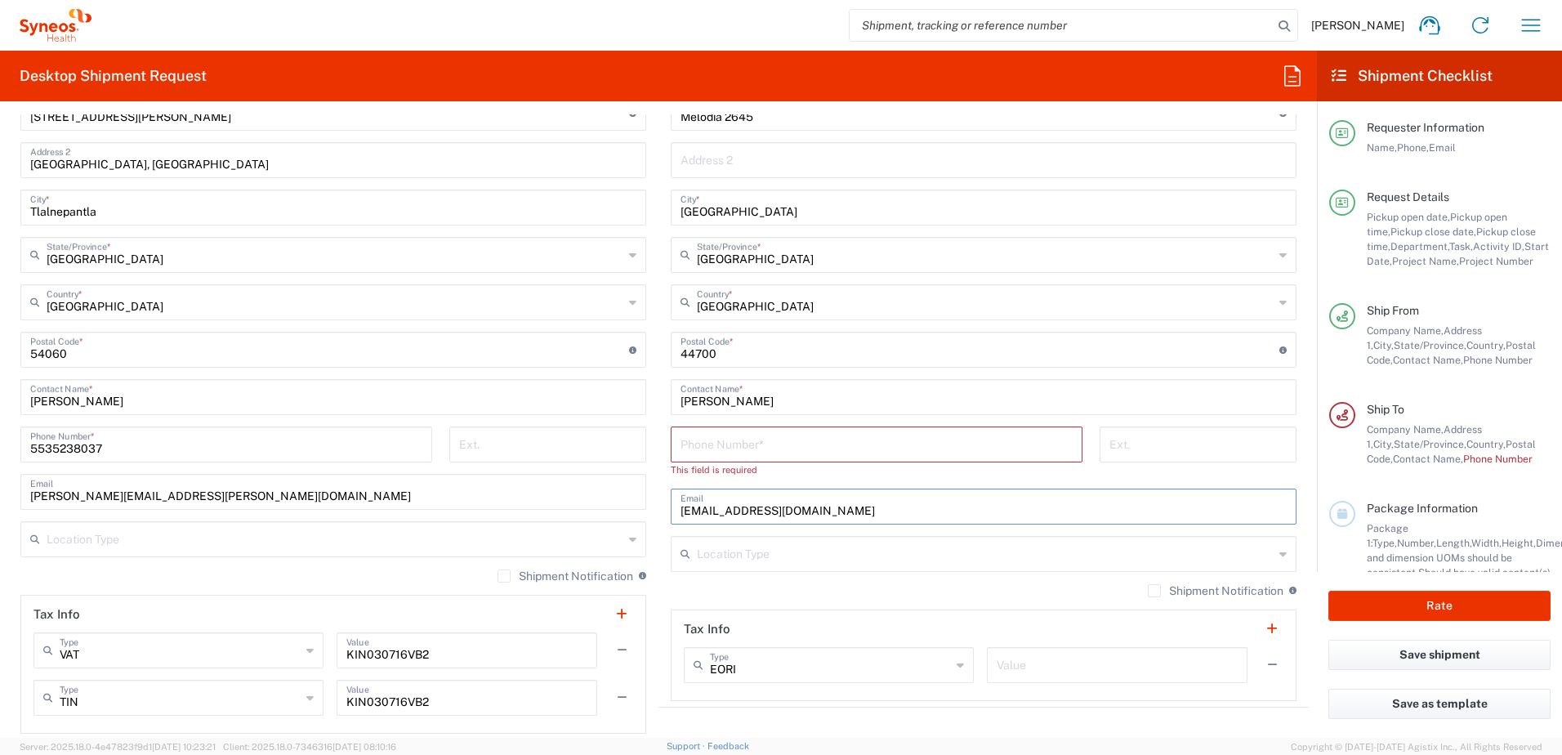
type input "[EMAIL_ADDRESS][DOMAIN_NAME]"
click at [845, 450] on input "tel" at bounding box center [876, 443] width 392 height 29
click at [827, 448] on input "tel" at bounding box center [876, 443] width 392 height 29
click at [932, 454] on input "tel" at bounding box center [876, 443] width 392 height 29
click at [930, 444] on input "tel" at bounding box center [876, 443] width 392 height 29
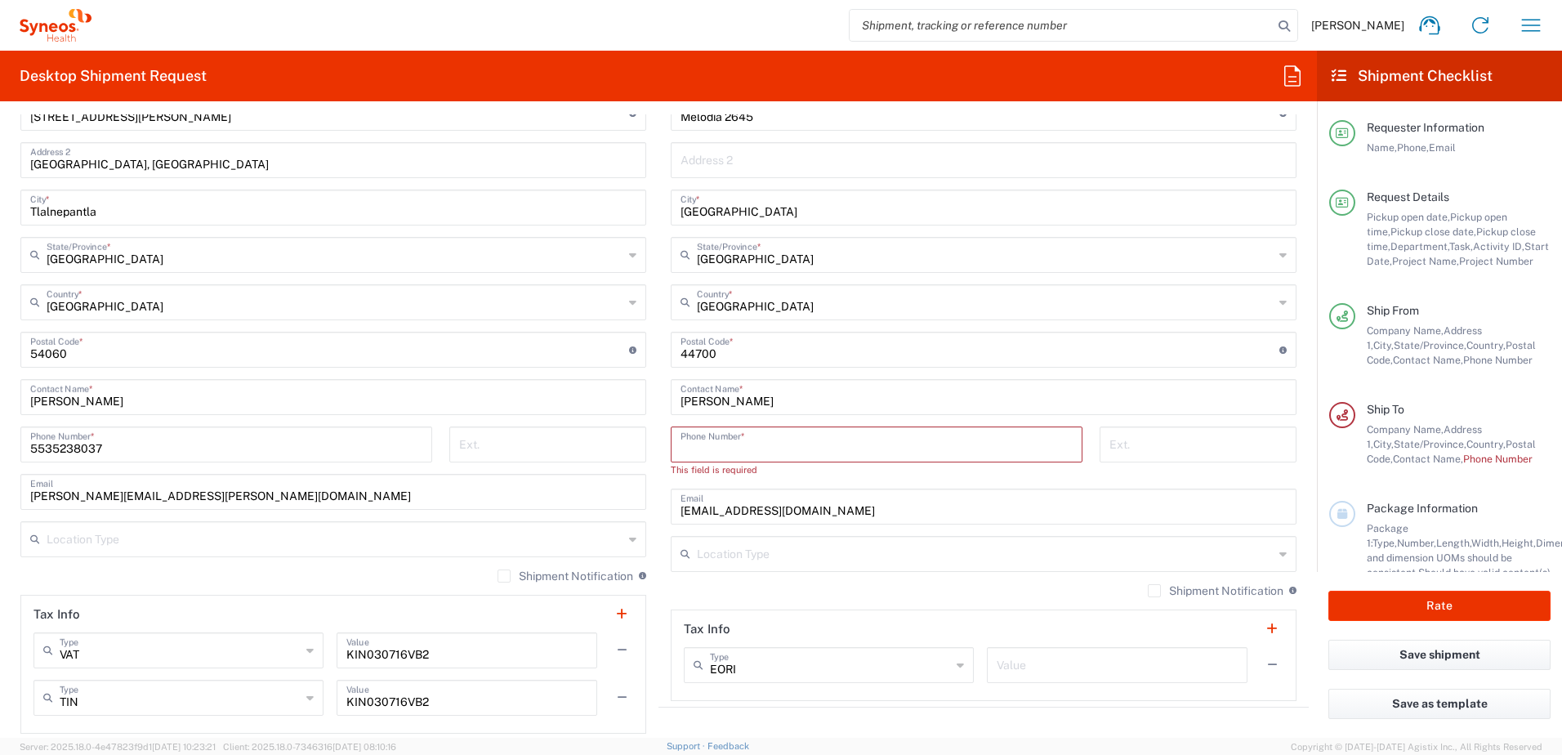
paste input "33) 28150142"
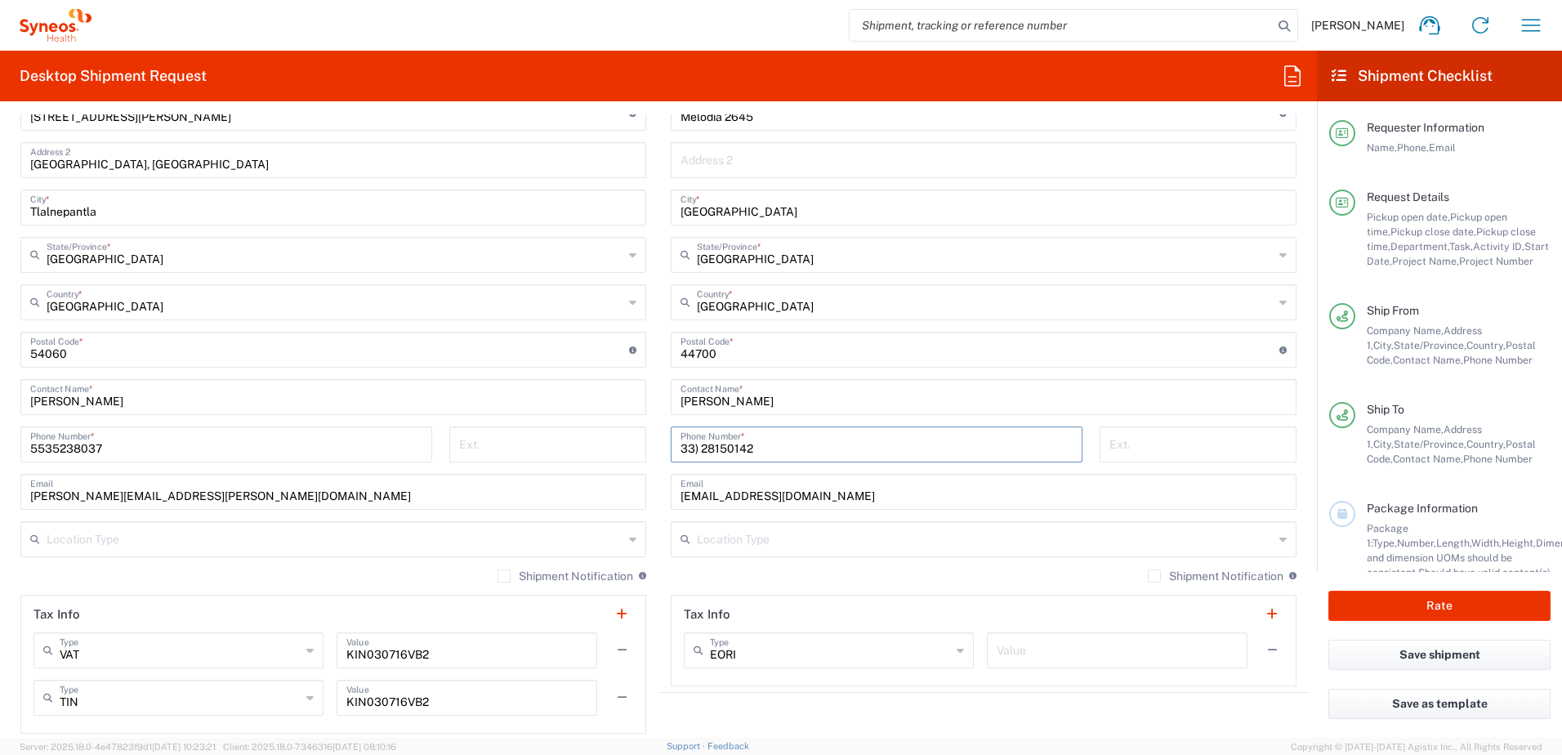
click at [692, 450] on input "33) 28150142" at bounding box center [876, 443] width 392 height 29
type input "[PHONE_NUMBER]"
click at [1166, 466] on div "Ext." at bounding box center [1197, 449] width 214 height 47
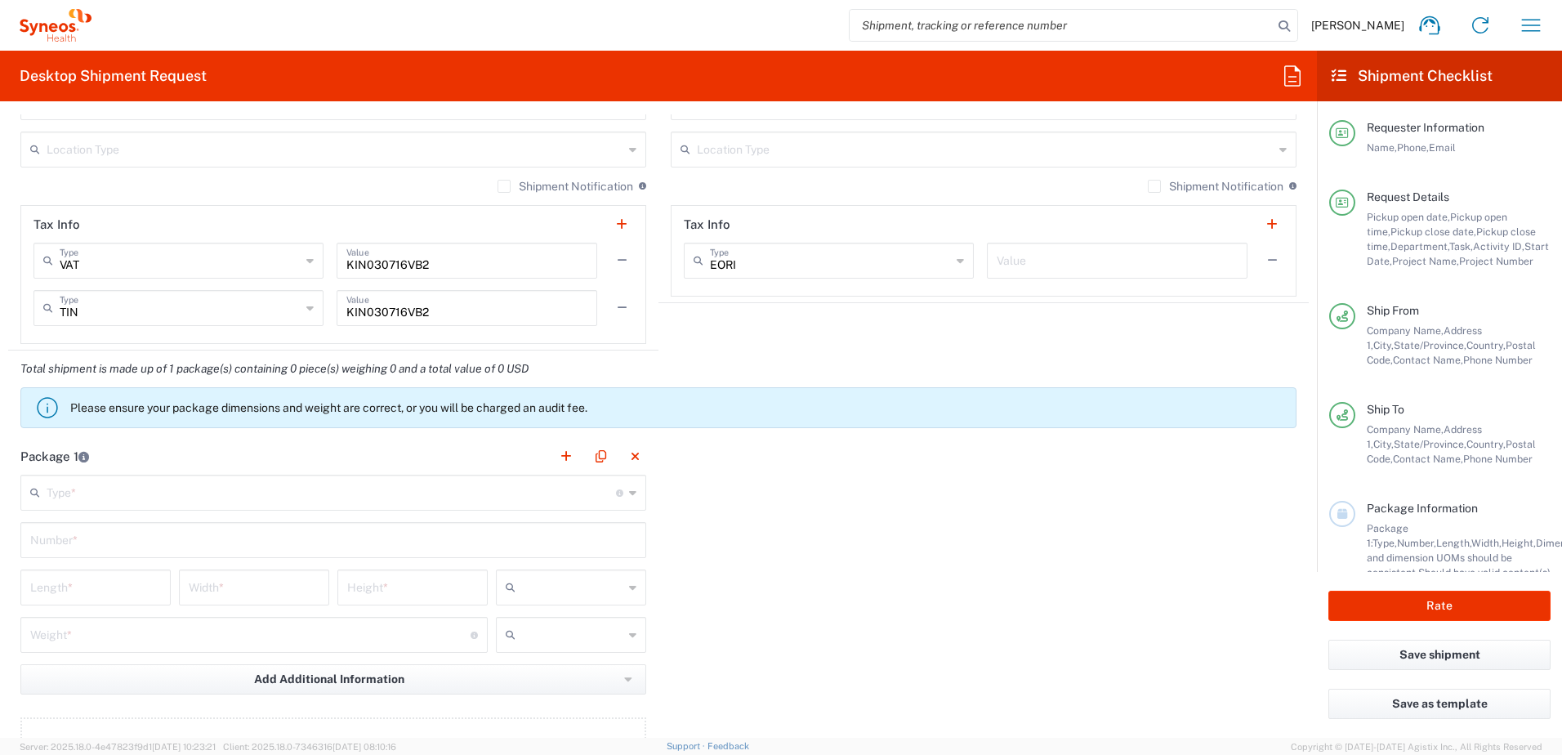
scroll to position [1389, 0]
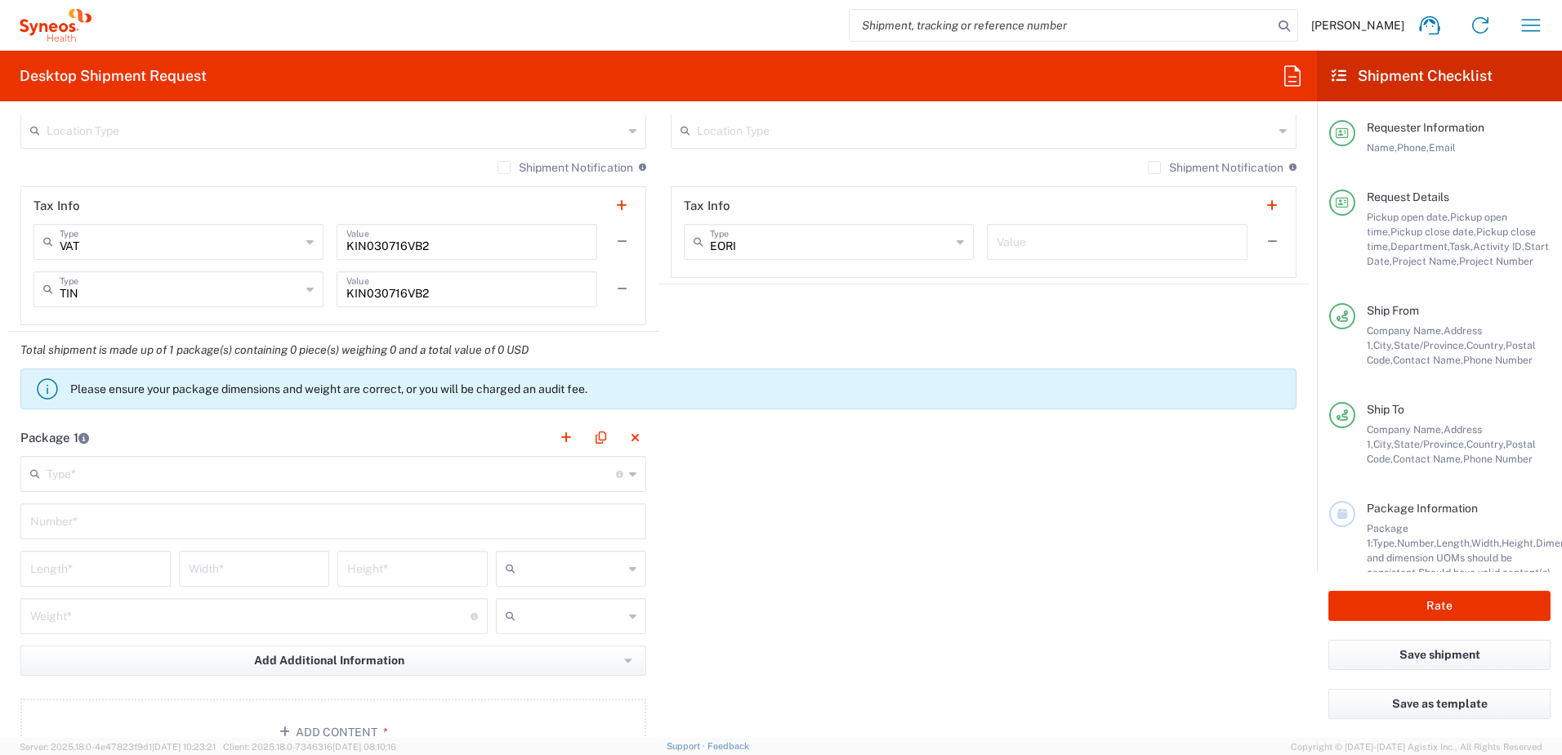
click at [171, 470] on input "text" at bounding box center [331, 472] width 569 height 29
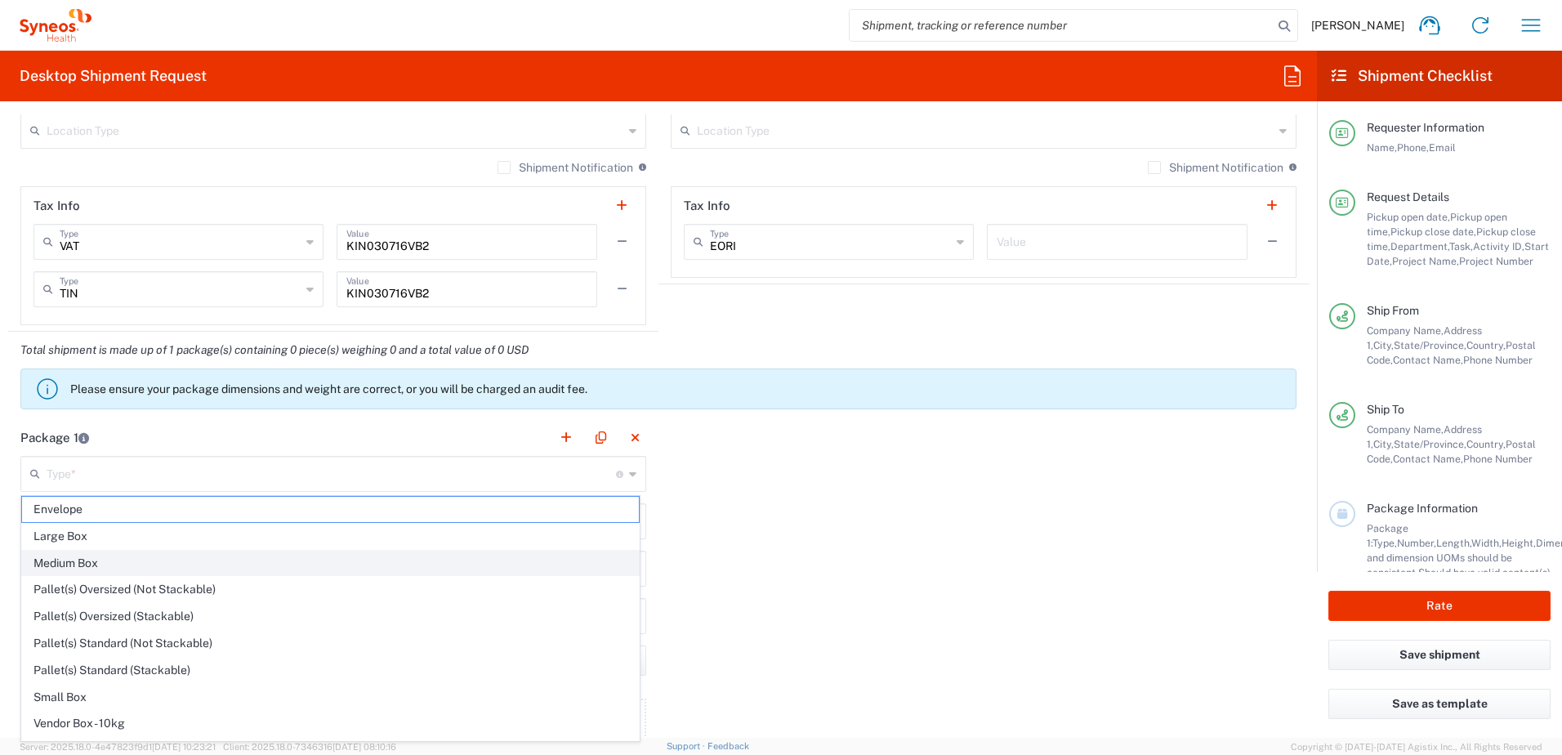
click at [140, 551] on span "Medium Box" at bounding box center [330, 563] width 617 height 25
type input "Medium Box"
type input "13"
type input "11.5"
type input "2.5"
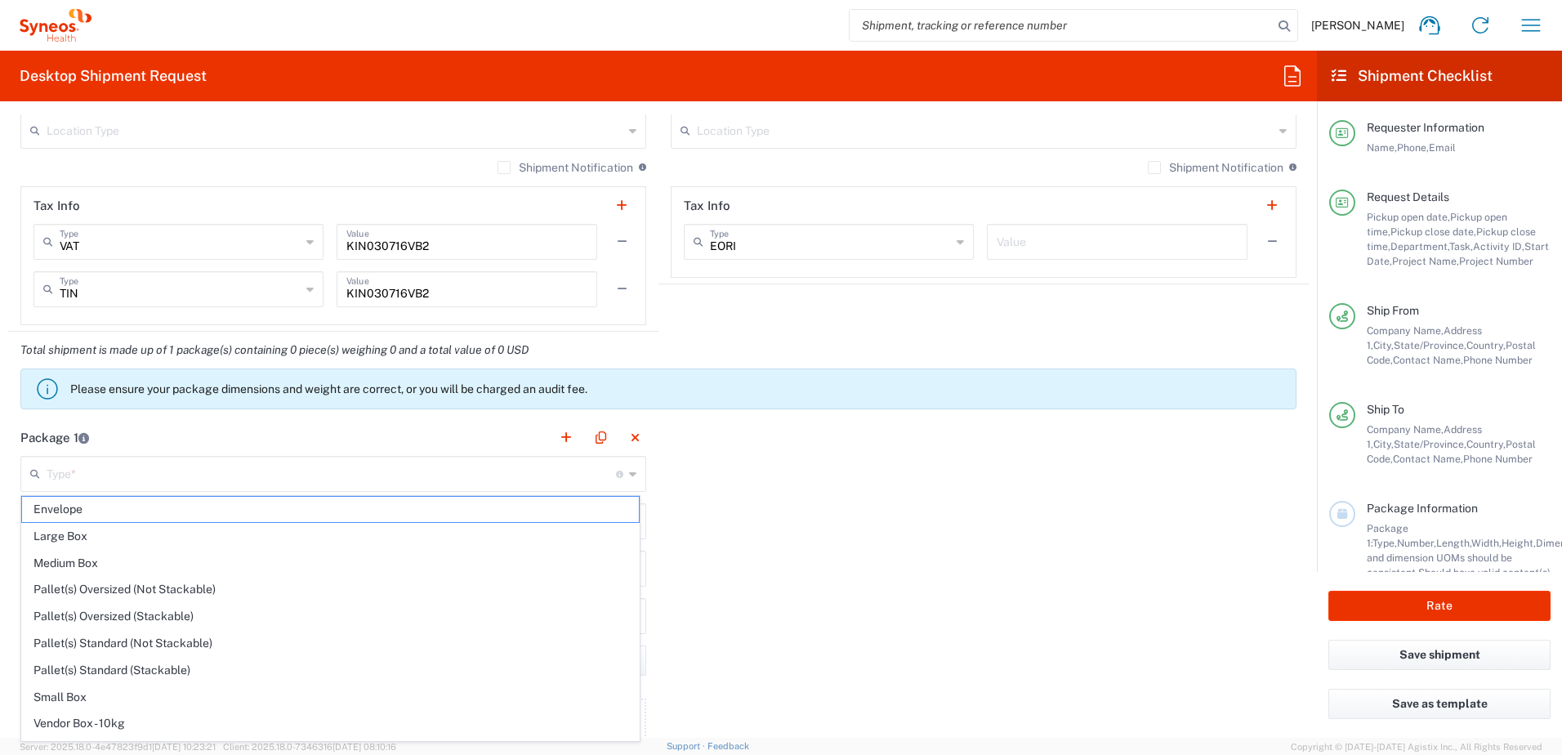
type input "in"
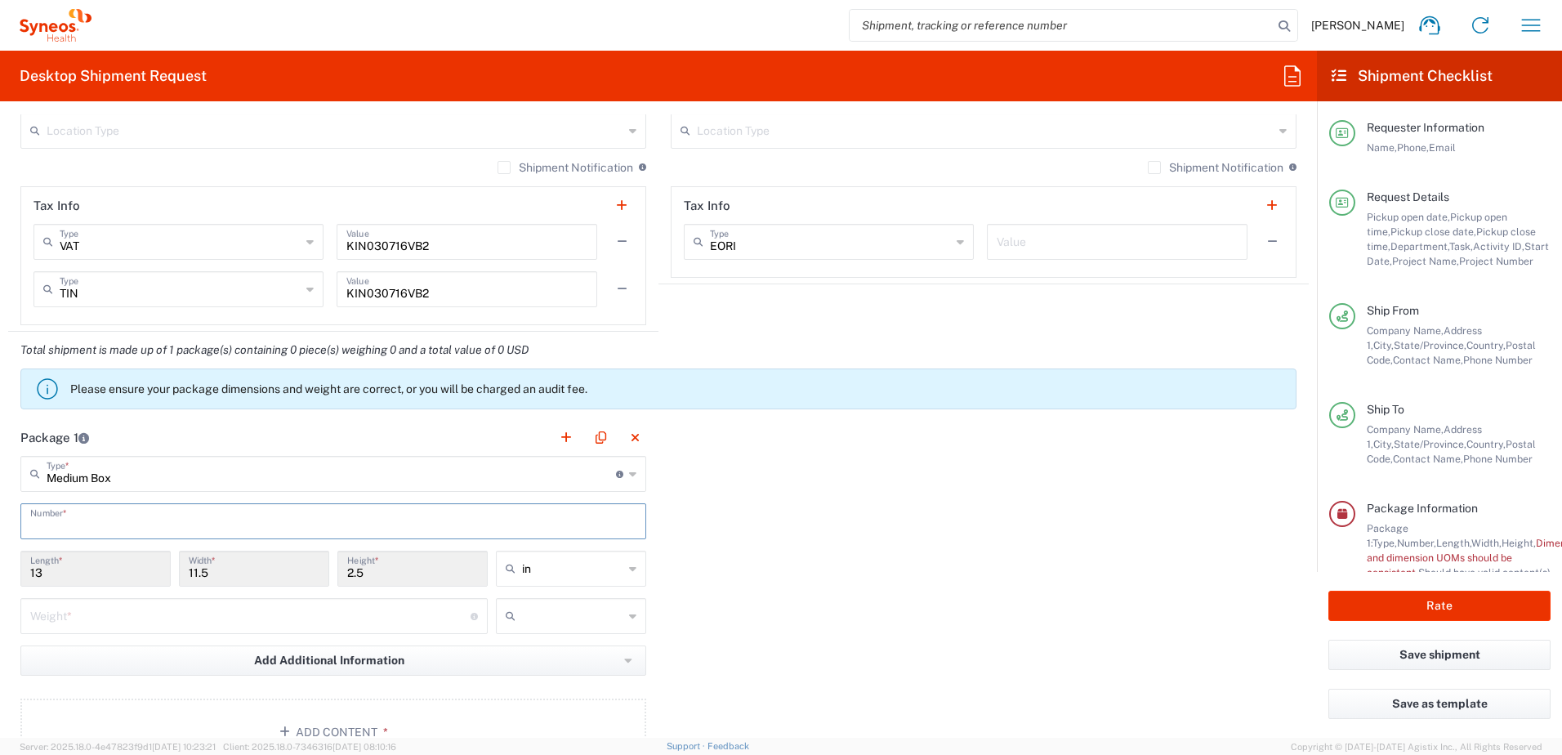
click at [95, 528] on input "text" at bounding box center [333, 520] width 606 height 29
type input "1"
click at [746, 513] on div "Package 1 Medium Box Type * Material used to package goods Envelope Large Box M…" at bounding box center [658, 598] width 1300 height 359
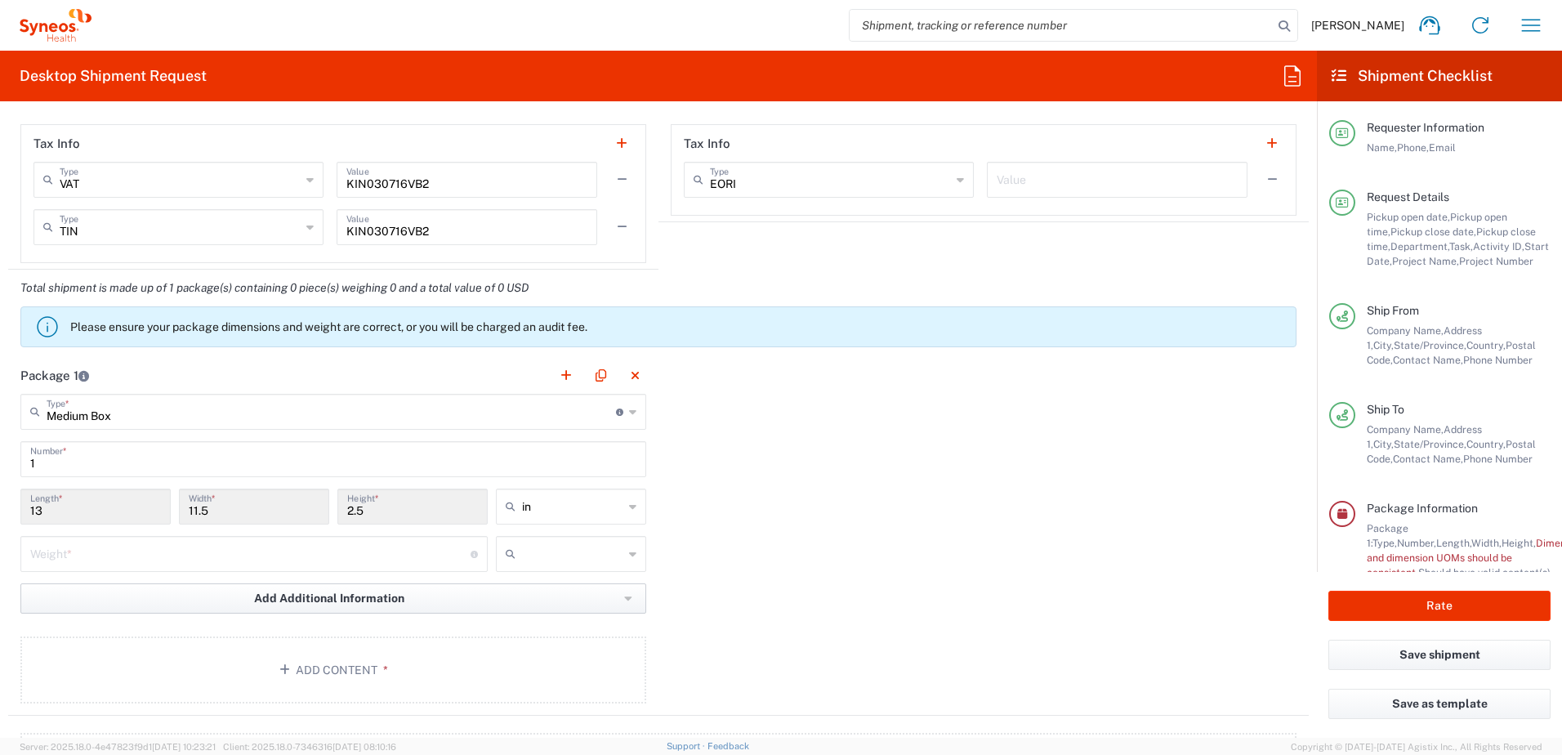
scroll to position [1470, 0]
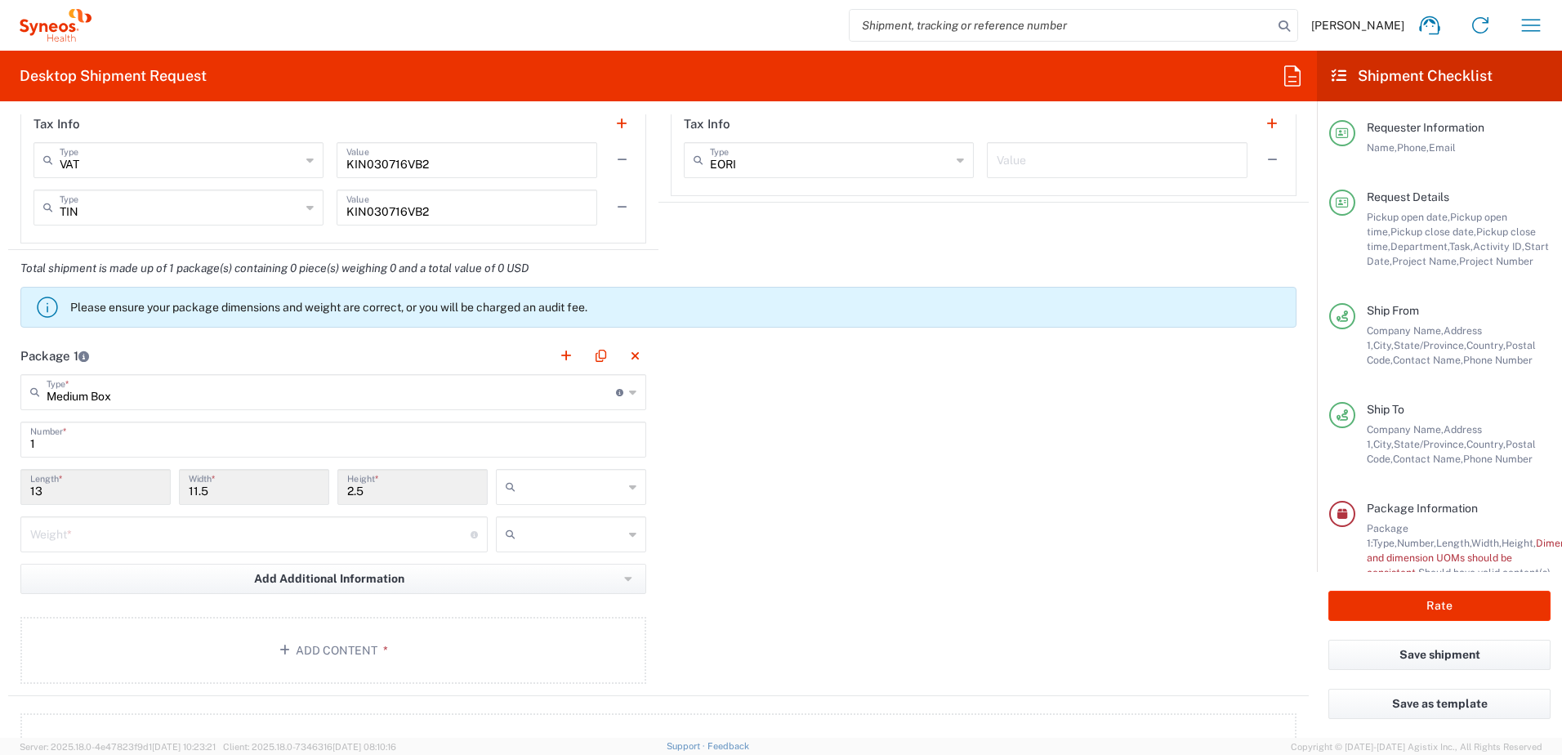
click at [615, 493] on input "text" at bounding box center [572, 487] width 101 height 26
click at [565, 546] on span "cm" at bounding box center [565, 549] width 145 height 25
type input "33.02"
type input "29.21"
type input "6.35"
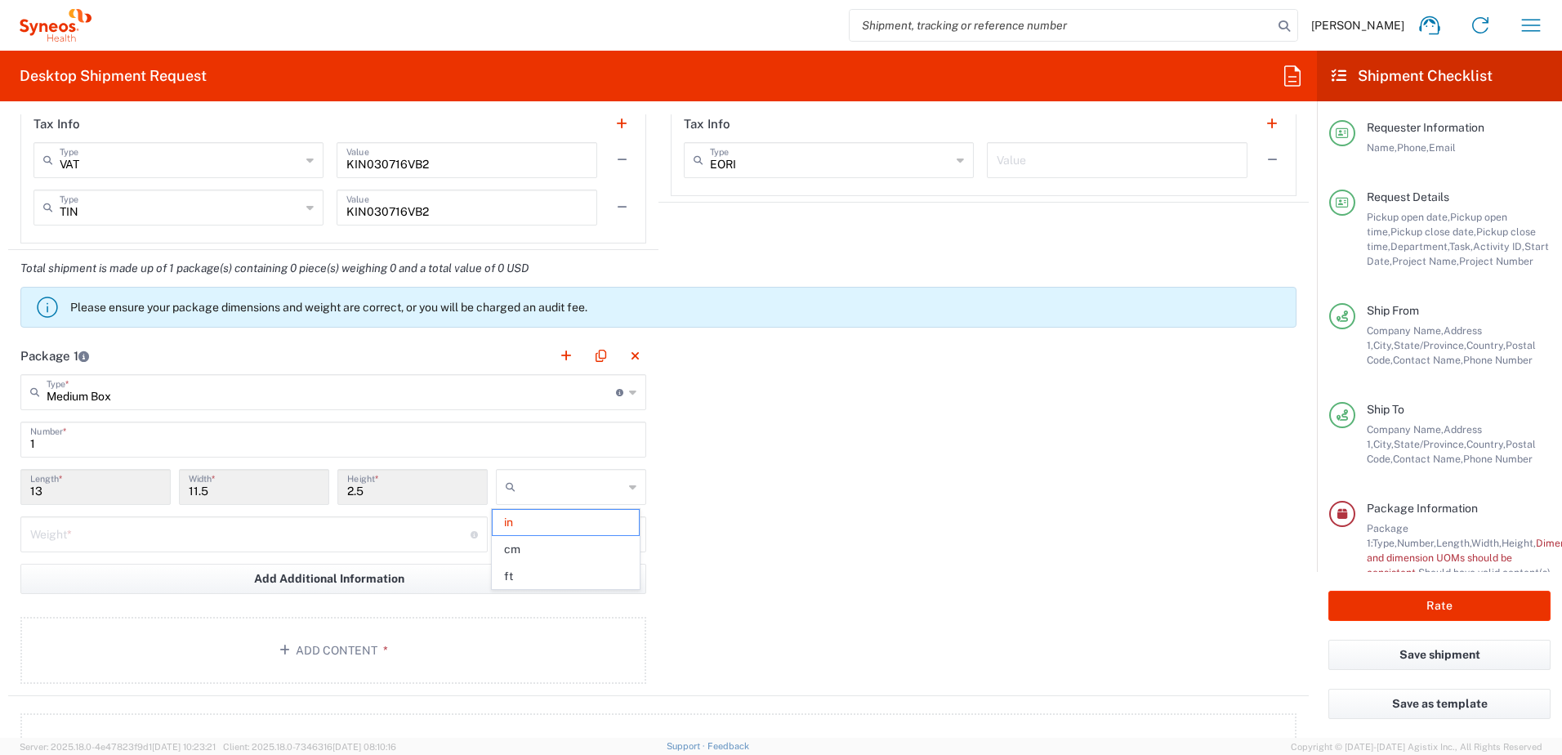
type input "cm"
click at [331, 537] on input "number" at bounding box center [250, 533] width 440 height 29
click at [566, 536] on input "text" at bounding box center [572, 534] width 101 height 26
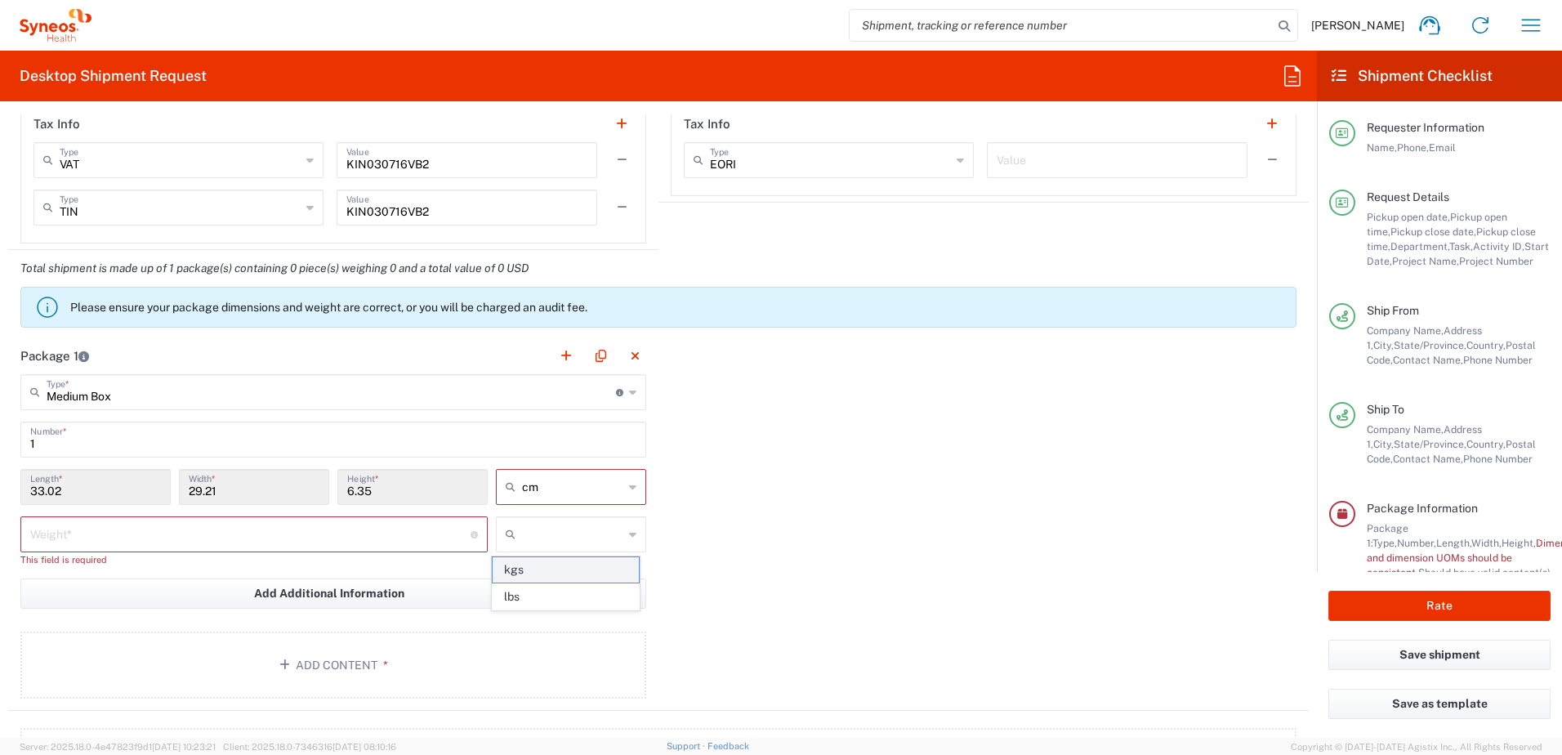
click at [562, 564] on span "kgs" at bounding box center [565, 569] width 145 height 25
type input "kgs"
click at [123, 537] on input "number" at bounding box center [250, 533] width 440 height 29
click at [133, 540] on input "number" at bounding box center [250, 533] width 440 height 29
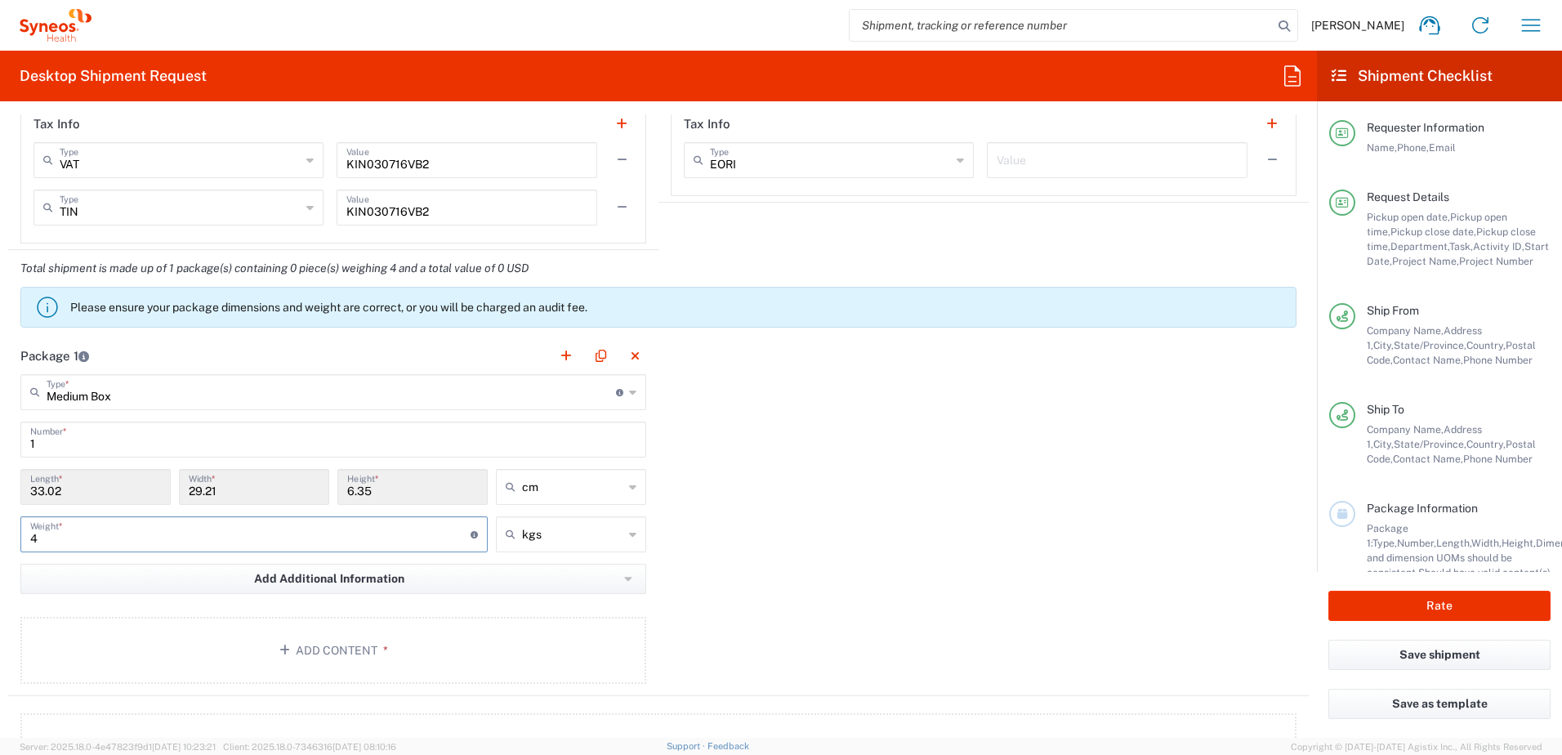
type input "4"
click at [851, 564] on div "Package 1 Medium Box Type * Material used to package goods Envelope Large Box M…" at bounding box center [658, 516] width 1300 height 359
click at [368, 635] on button "Add Content *" at bounding box center [333, 650] width 626 height 67
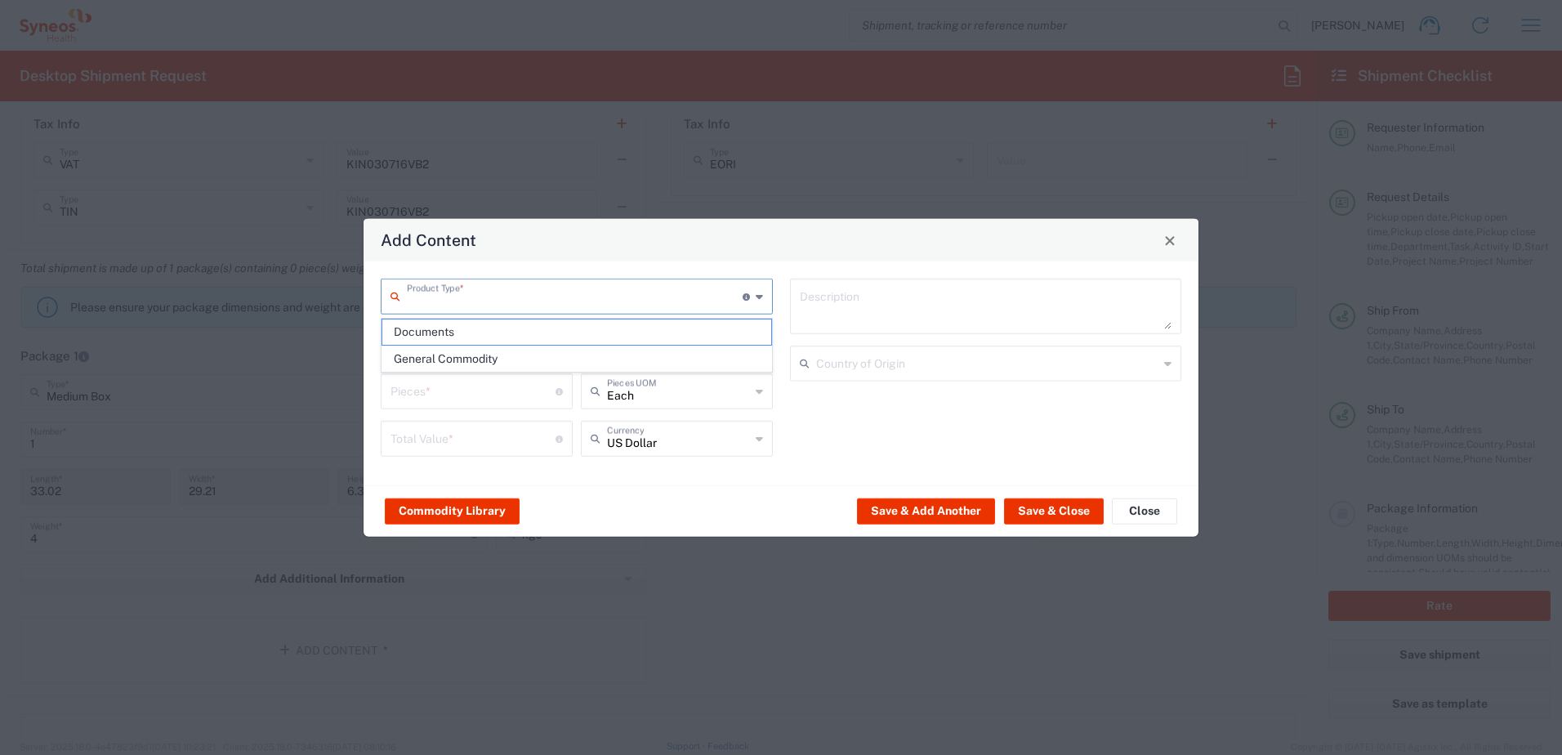
click at [582, 290] on input "text" at bounding box center [575, 295] width 336 height 29
drag, startPoint x: 547, startPoint y: 336, endPoint x: 549, endPoint y: 362, distance: 26.2
click at [549, 362] on ul "Documents General Commodity" at bounding box center [576, 346] width 390 height 54
click at [549, 357] on input "text" at bounding box center [576, 342] width 372 height 29
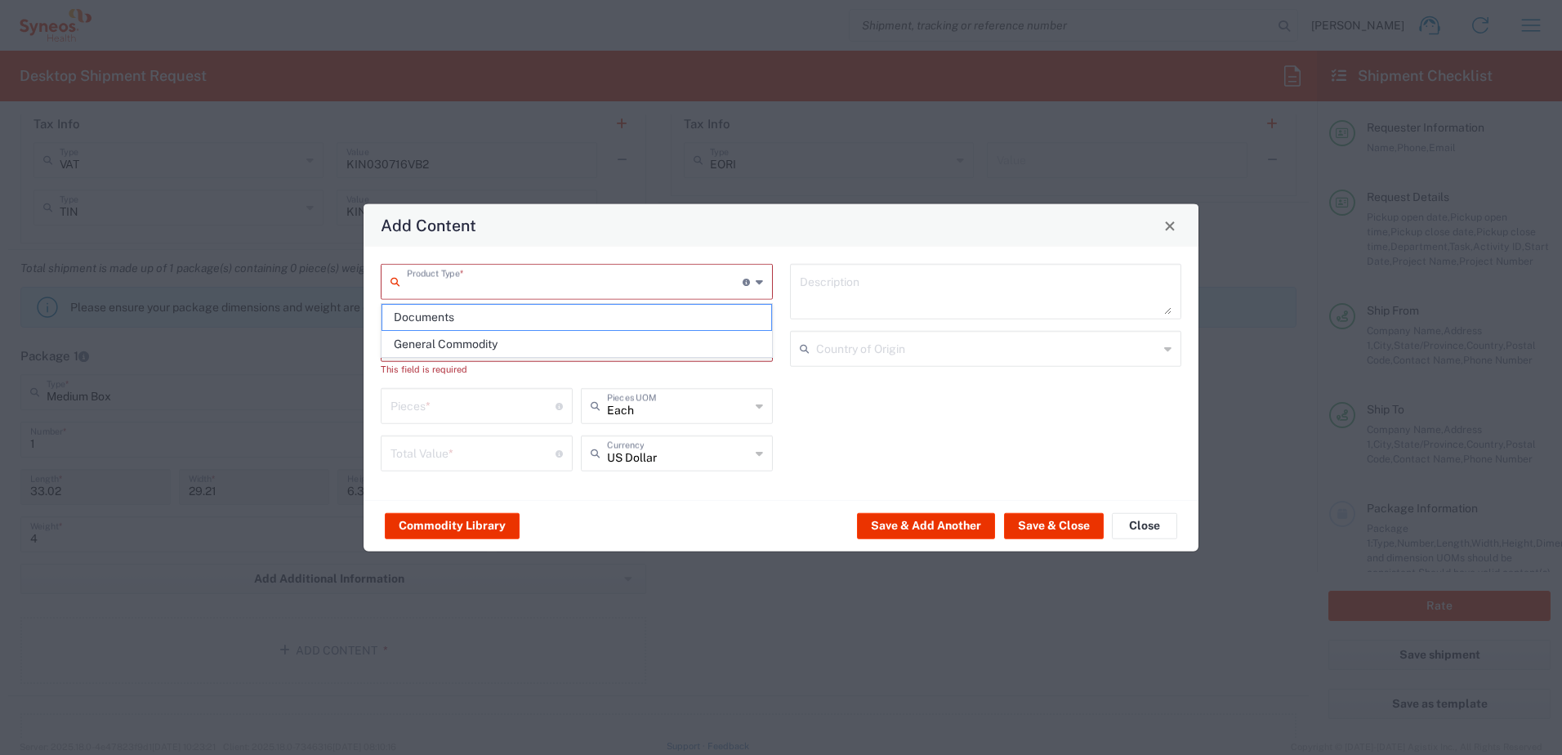
click at [543, 292] on input "text" at bounding box center [575, 280] width 336 height 29
click at [504, 350] on span "General Commodity" at bounding box center [576, 344] width 389 height 25
type input "General Commodity"
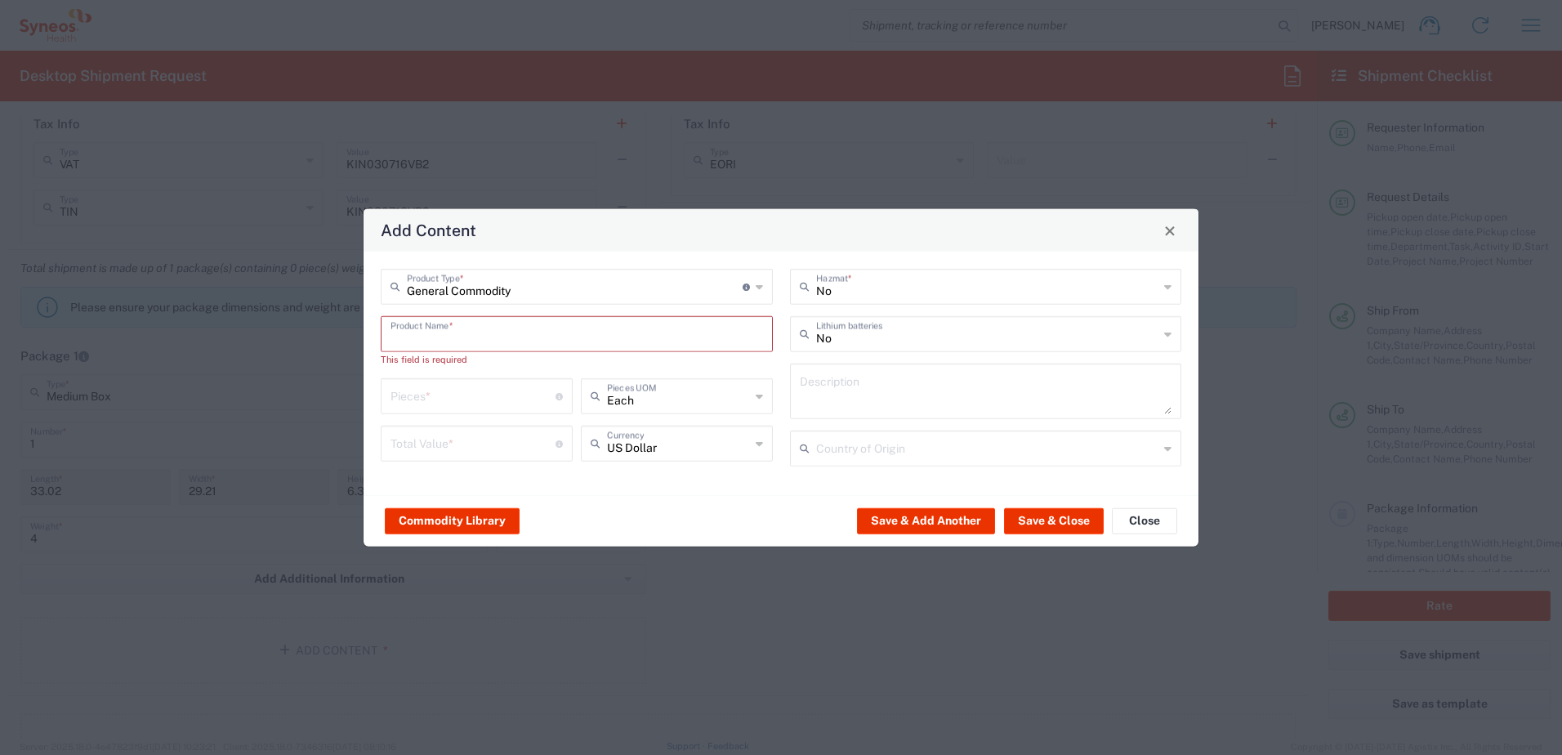
click at [510, 341] on input "text" at bounding box center [576, 333] width 372 height 29
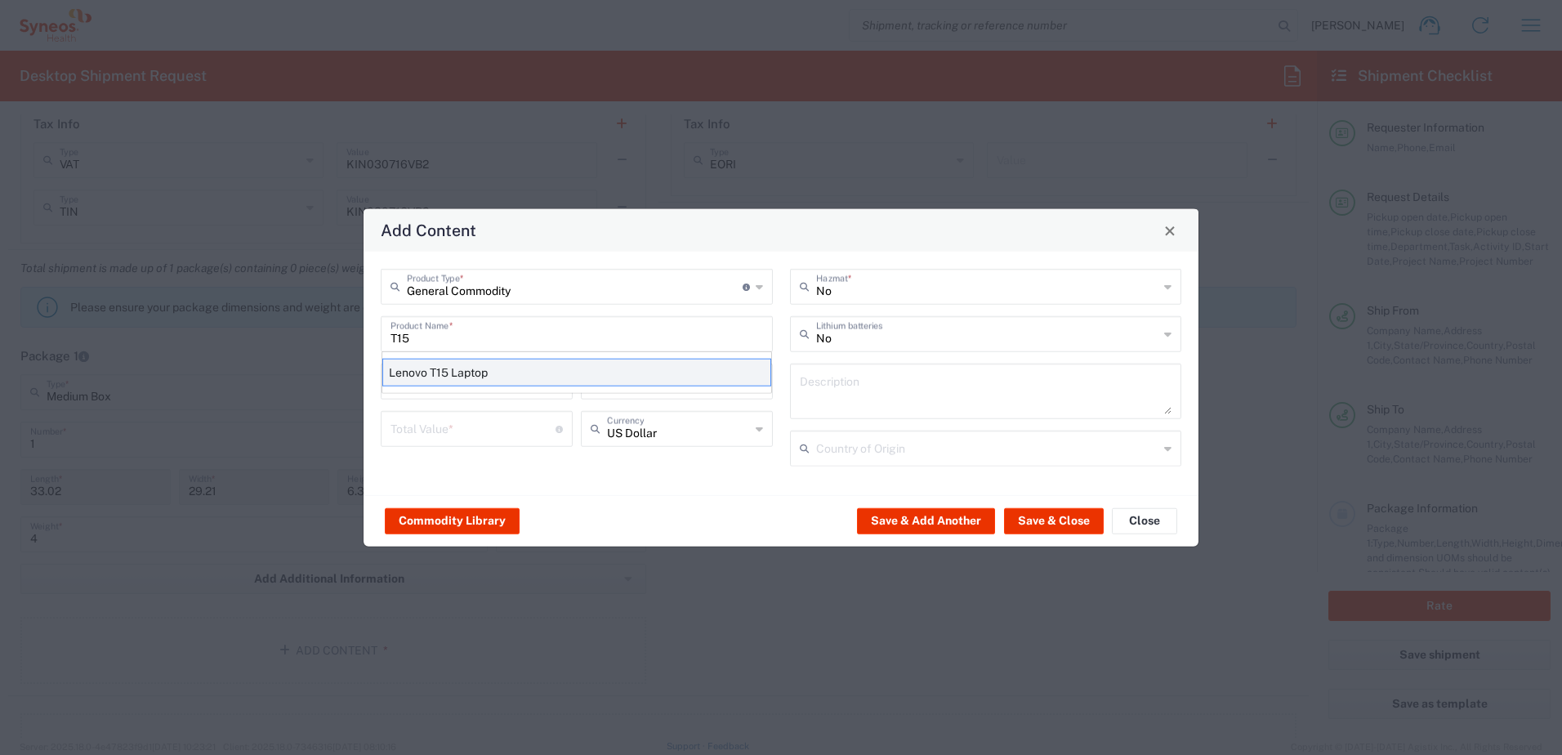
click at [495, 375] on div "Lenovo T15 Laptop" at bounding box center [576, 373] width 389 height 28
type input "Lenovo T15 Laptop"
type textarea "Lenovo T15 Laptop"
type input "[GEOGRAPHIC_DATA]"
type input "Yes"
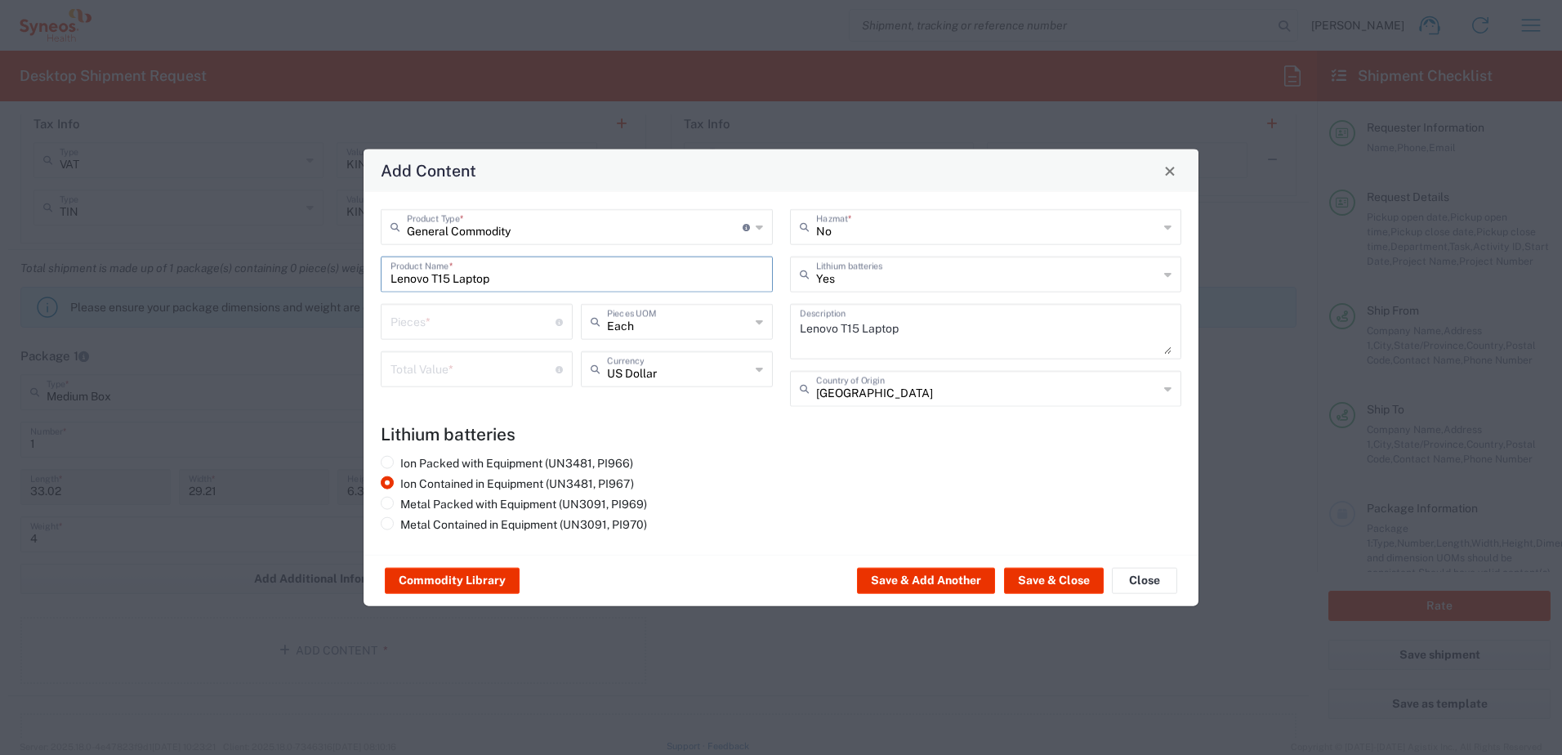
click at [438, 323] on input "number" at bounding box center [472, 320] width 165 height 29
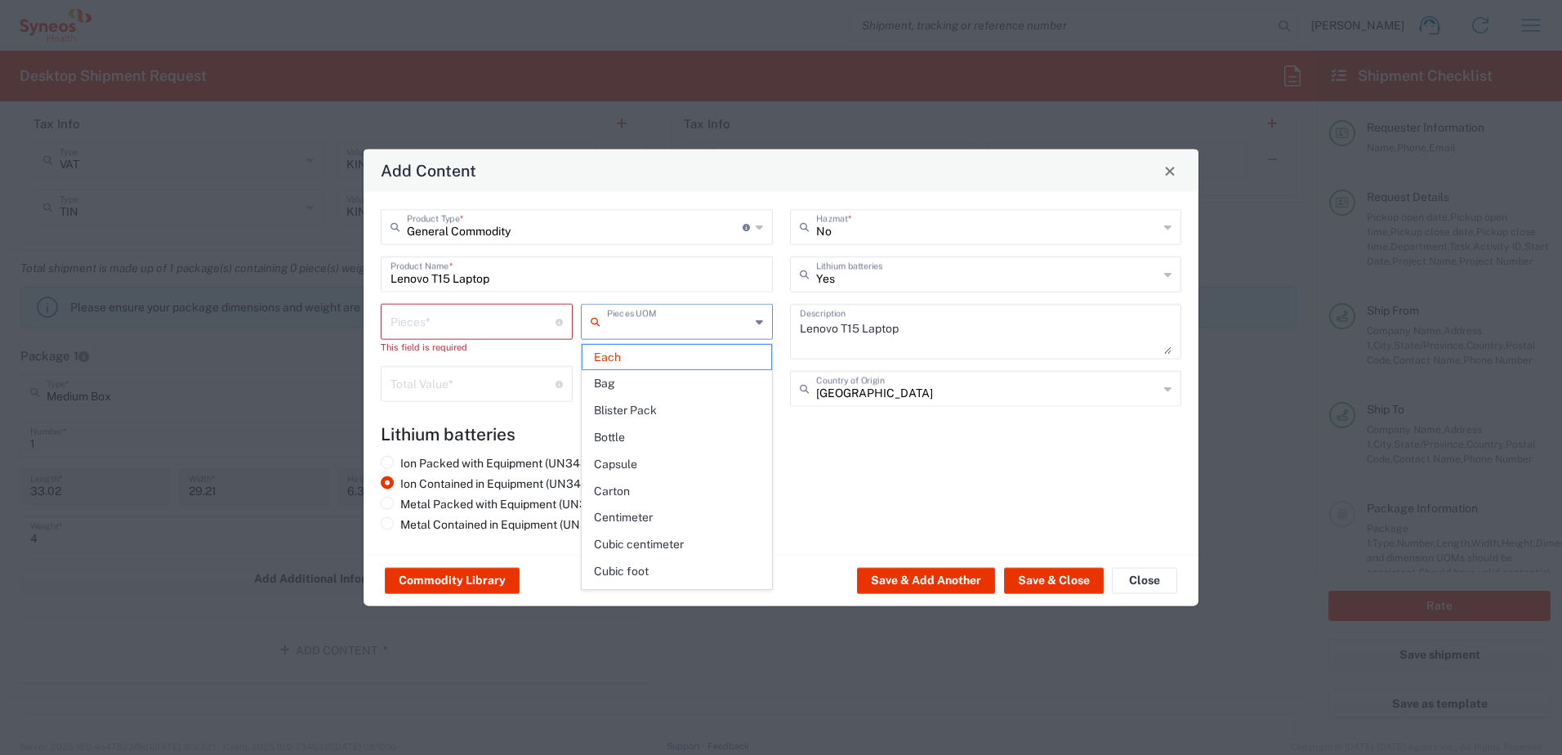
click at [635, 327] on input "text" at bounding box center [678, 320] width 143 height 29
click at [439, 322] on input "number" at bounding box center [472, 320] width 165 height 29
type input "Each"
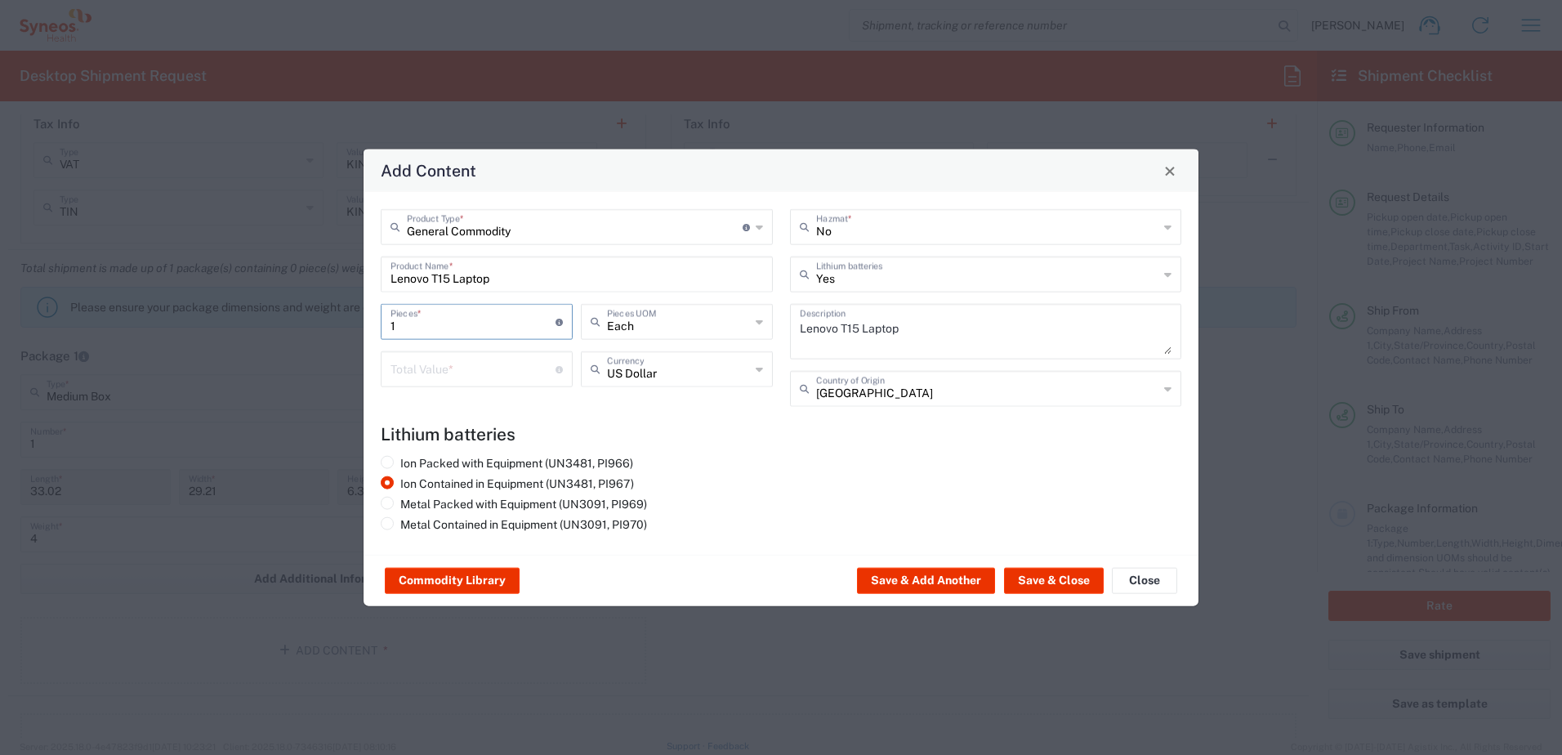
type input "1"
click at [738, 172] on div "Add Content" at bounding box center [780, 170] width 835 height 42
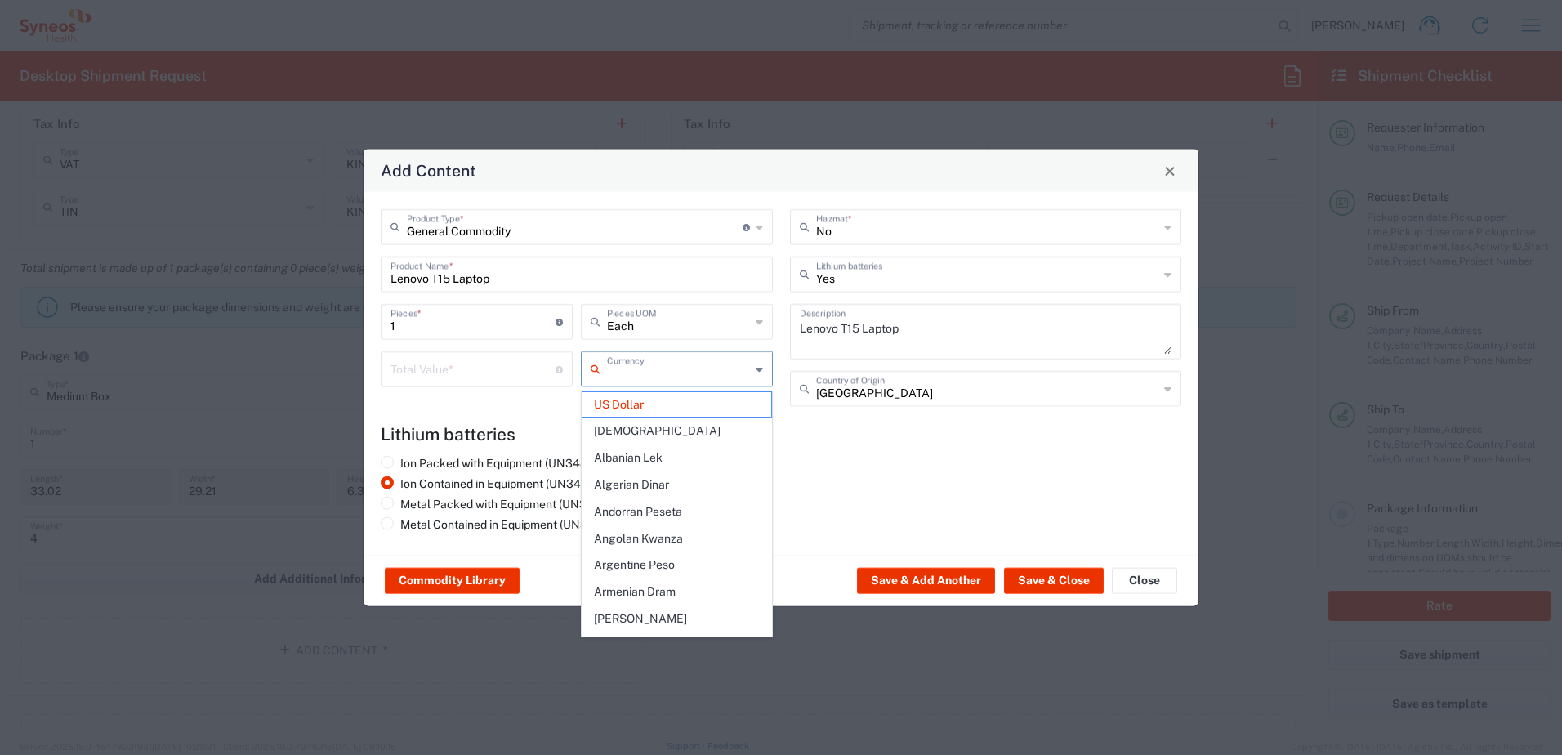
click at [703, 360] on input "text" at bounding box center [678, 368] width 143 height 29
click at [676, 533] on span "Mexican Peso" at bounding box center [676, 545] width 189 height 25
type input "Mexican Peso"
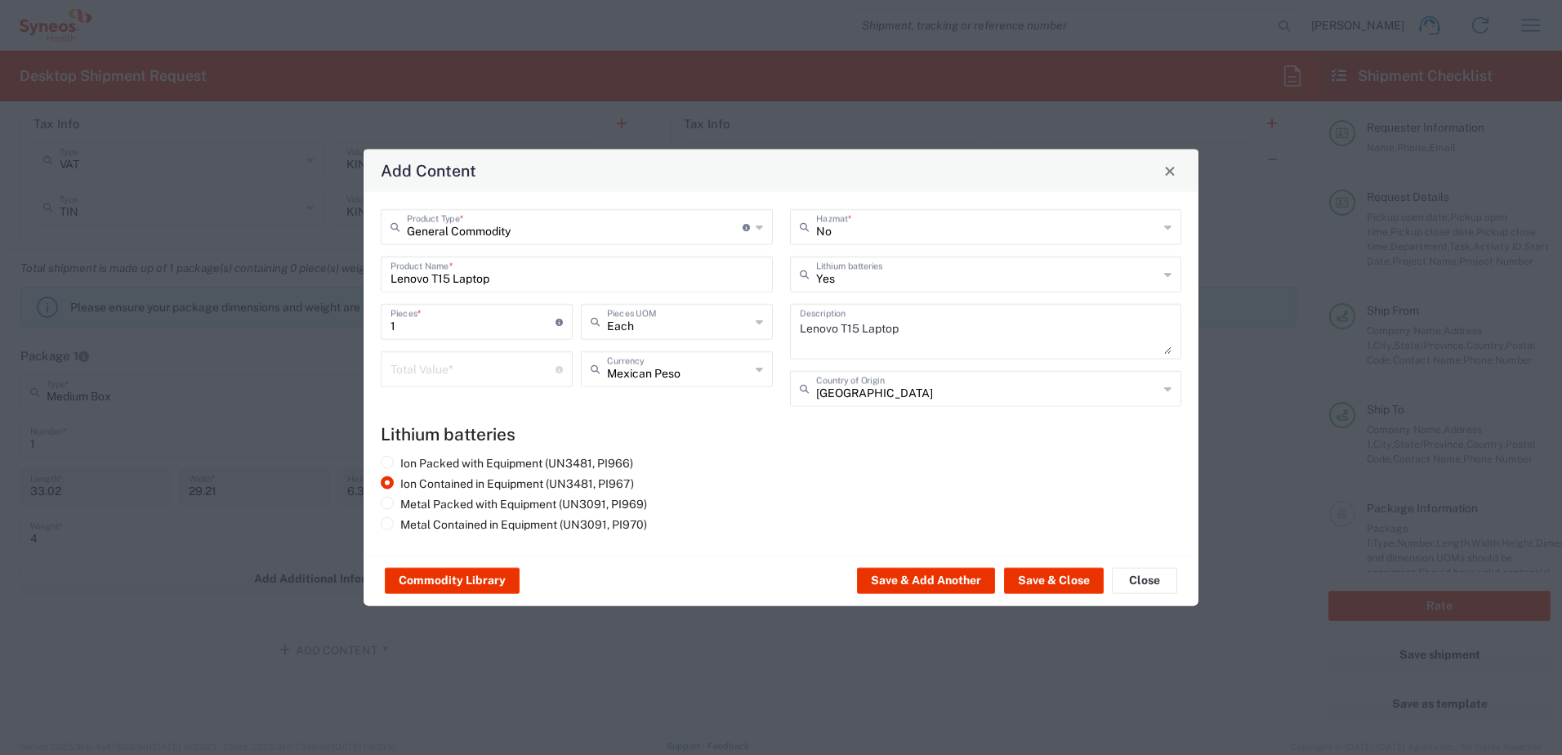
click at [484, 372] on input "number" at bounding box center [472, 368] width 165 height 29
type input "20000"
click at [1061, 580] on button "Save & Close" at bounding box center [1054, 581] width 100 height 26
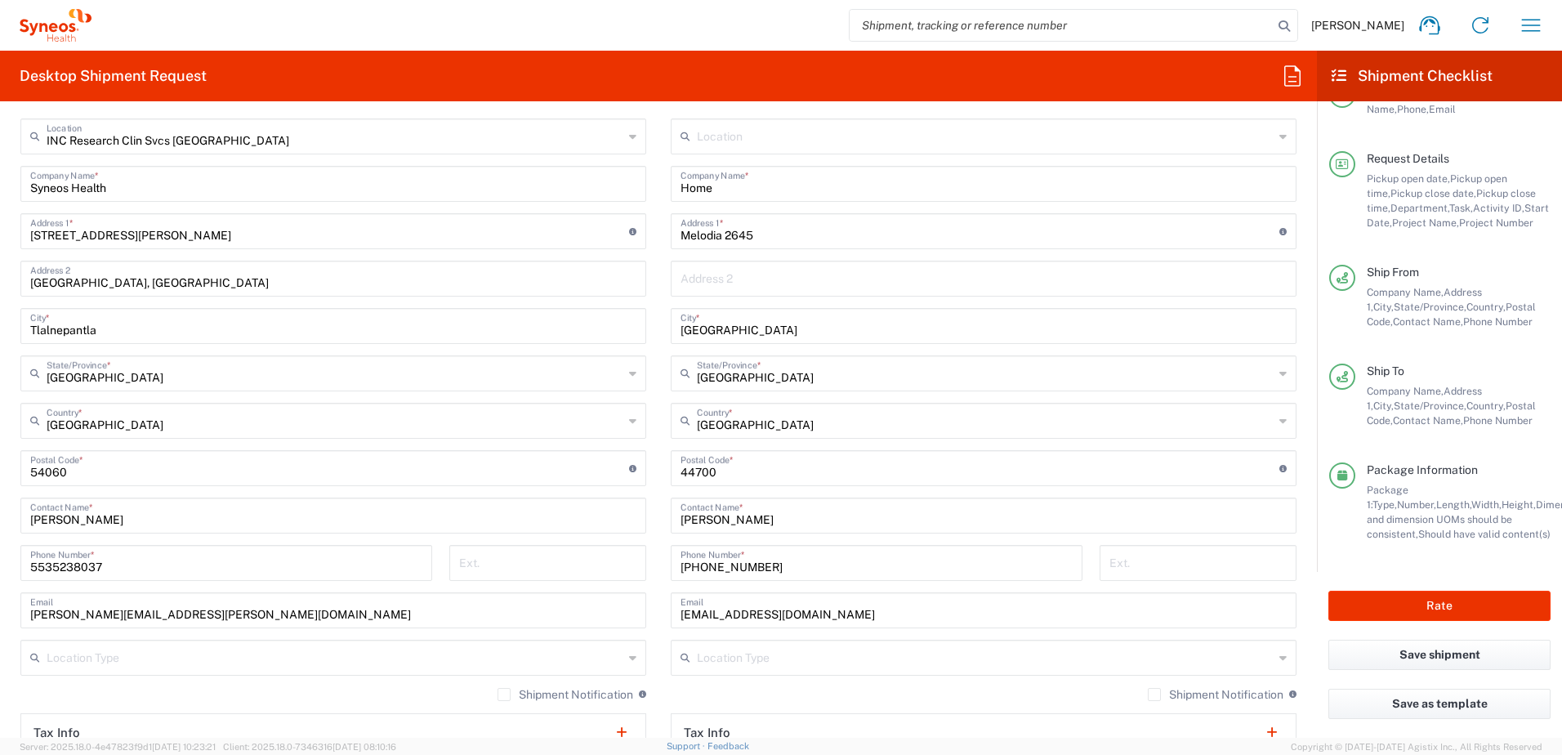
scroll to position [57, 0]
click at [1461, 605] on button "Rate" at bounding box center [1439, 606] width 222 height 30
type input "4510 DEPARTMENTAL EXPENSE"
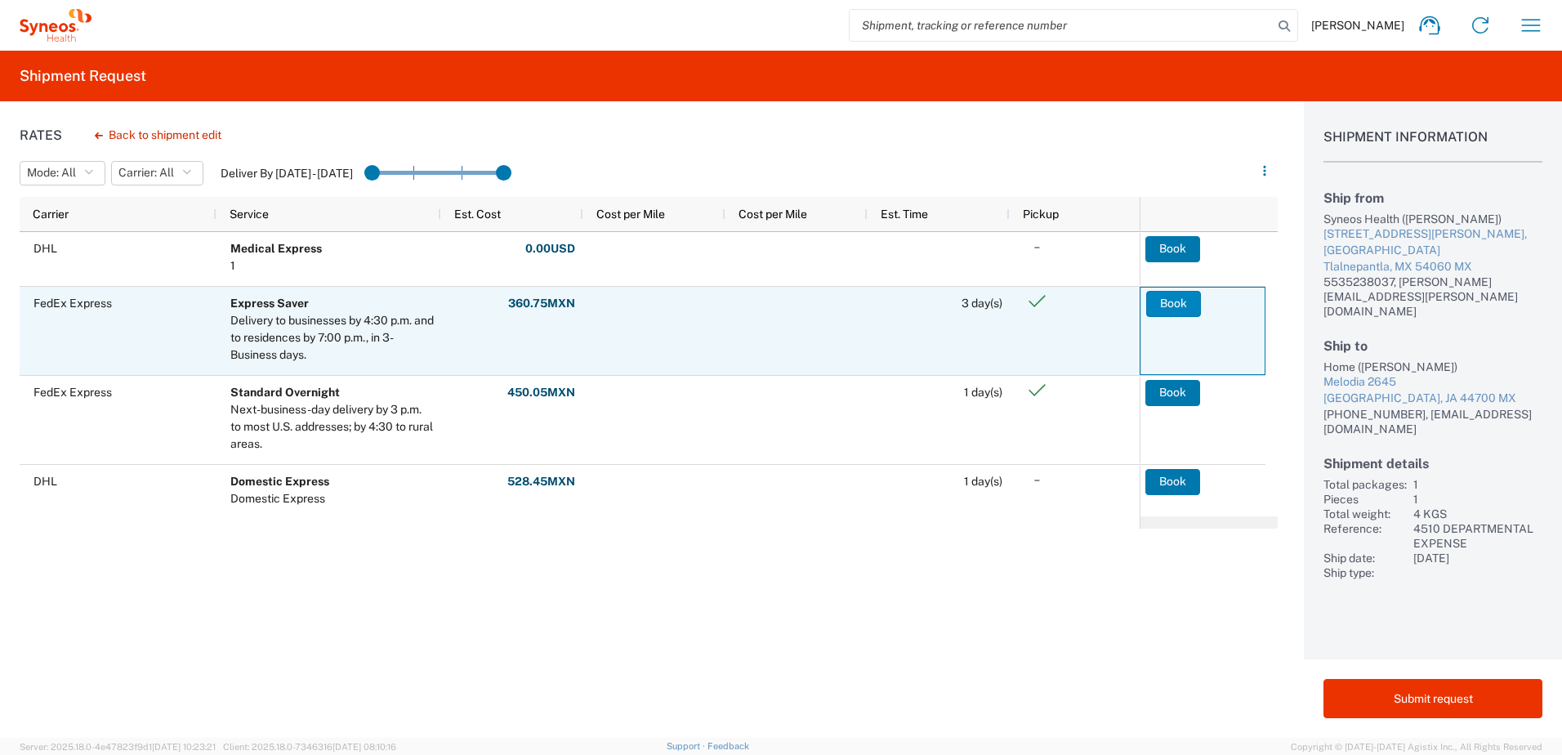
click at [1184, 301] on button "Book" at bounding box center [1173, 304] width 55 height 26
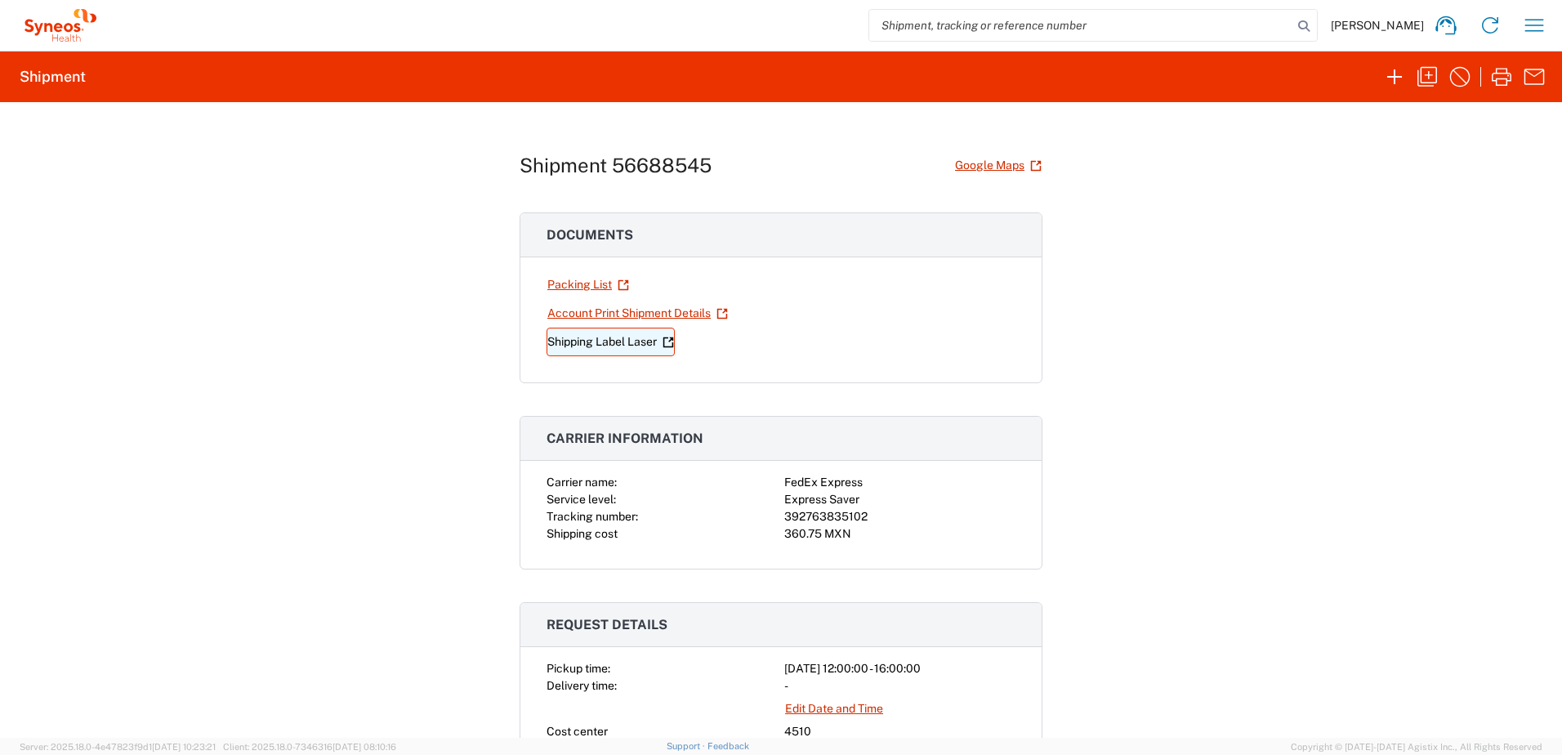
click at [618, 342] on link "Shipping Label Laser" at bounding box center [610, 342] width 128 height 29
click at [845, 515] on div "392763835102" at bounding box center [899, 516] width 231 height 17
copy div "392763835102"
